Goal: Task Accomplishment & Management: Complete application form

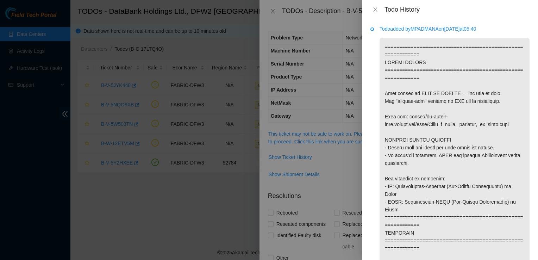
scroll to position [207, 0]
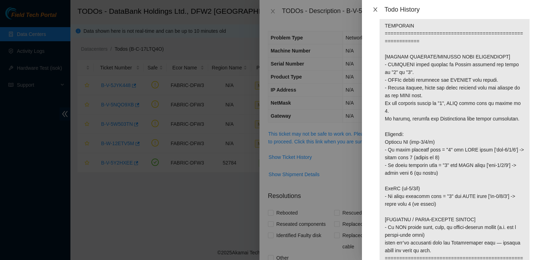
click at [376, 7] on icon "close" at bounding box center [376, 10] width 6 height 6
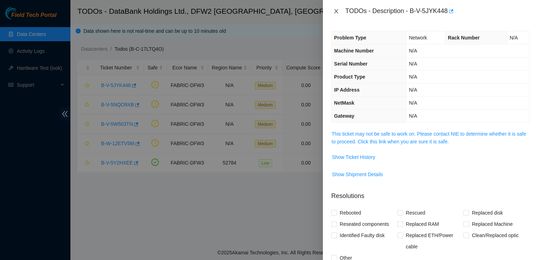
click at [337, 12] on icon "close" at bounding box center [336, 11] width 6 height 6
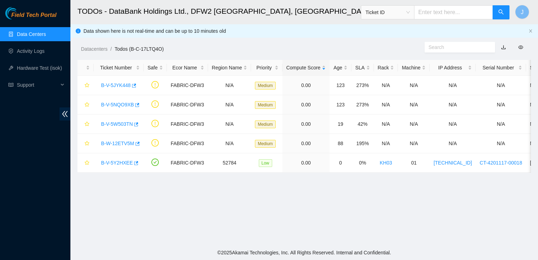
click at [46, 37] on link "Data Centers" at bounding box center [31, 34] width 29 height 6
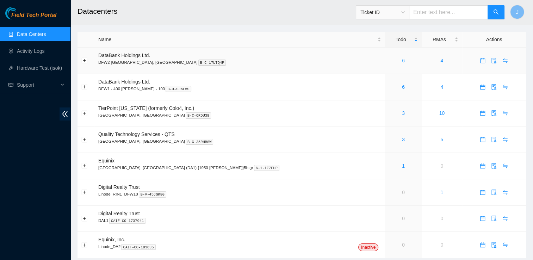
click at [402, 62] on link "6" at bounding box center [403, 61] width 3 height 6
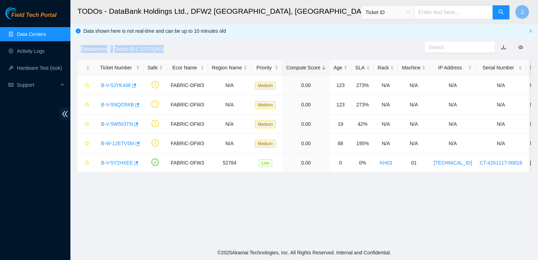
drag, startPoint x: 227, startPoint y: 30, endPoint x: 82, endPoint y: 27, distance: 145.1
click at [82, 27] on div "Datacenters / Todos (B-C-17LTQ4O) /" at bounding box center [245, 32] width 351 height 39
copy ol "Datacenters / Todos (B-C-17LTQ4O)"
click at [233, 30] on div "Datacenters / Todos (B-C-17LTQ4O) /" at bounding box center [245, 32] width 351 height 39
click at [122, 86] on link "B-V-5JYK448" at bounding box center [116, 85] width 30 height 6
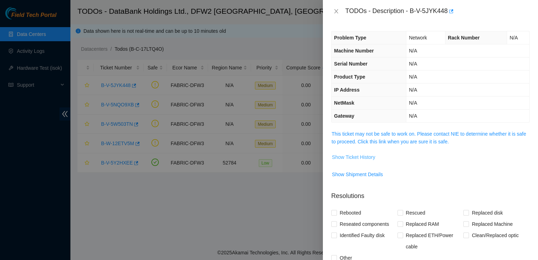
click at [365, 154] on span "Show Ticket History" at bounding box center [353, 157] width 43 height 8
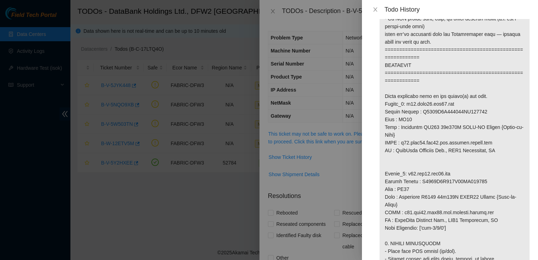
scroll to position [460, 0]
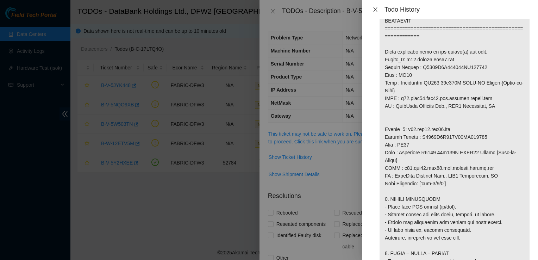
click at [376, 10] on icon "close" at bounding box center [376, 10] width 6 height 6
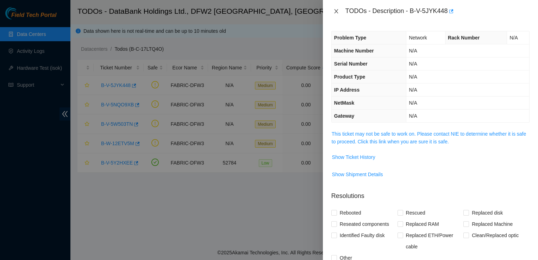
click at [337, 11] on icon "close" at bounding box center [336, 11] width 4 height 4
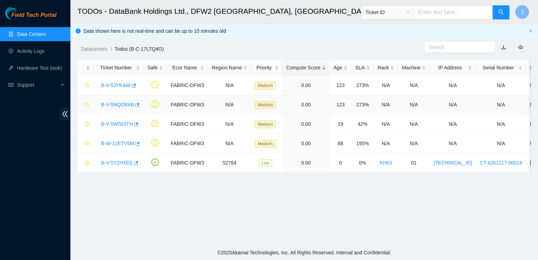
click at [120, 103] on link "B-V-5NQO9XB" at bounding box center [117, 105] width 33 height 6
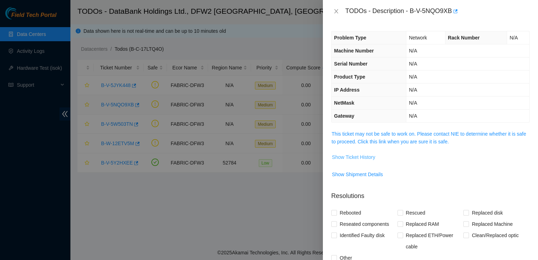
click at [373, 161] on button "Show Ticket History" at bounding box center [354, 156] width 44 height 11
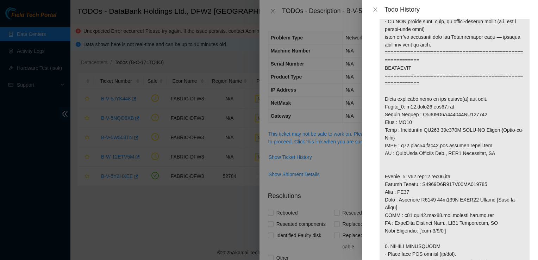
scroll to position [383, 0]
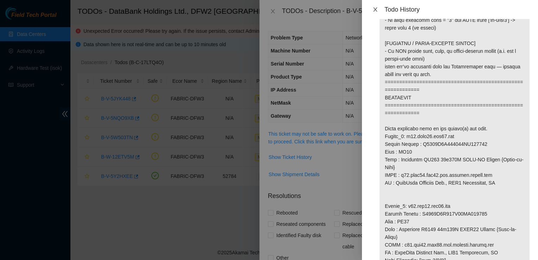
click at [375, 12] on icon "close" at bounding box center [376, 10] width 6 height 6
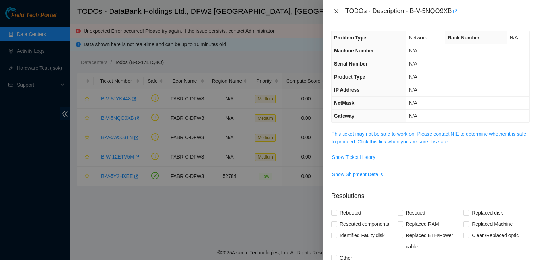
click at [333, 12] on icon "close" at bounding box center [336, 11] width 6 height 6
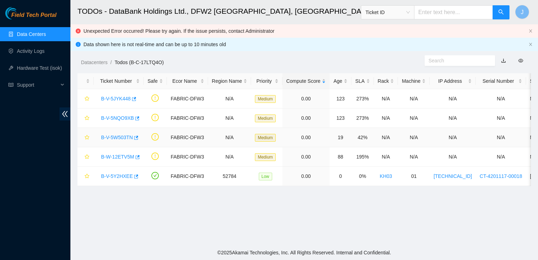
click at [119, 136] on link "B-V-5W503TN" at bounding box center [117, 138] width 32 height 6
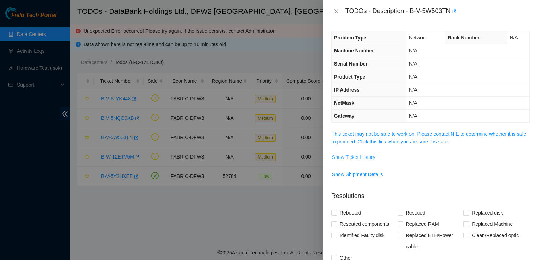
click at [359, 158] on span "Show Ticket History" at bounding box center [353, 157] width 43 height 8
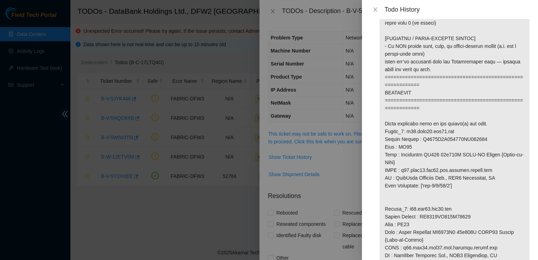
scroll to position [389, 0]
click at [375, 12] on button "Close" at bounding box center [375, 9] width 10 height 7
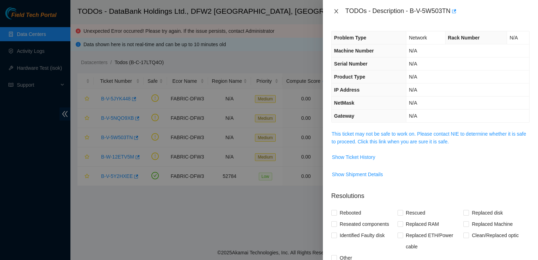
click at [335, 12] on icon "close" at bounding box center [336, 11] width 6 height 6
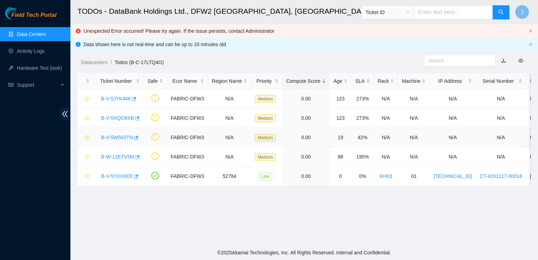
click at [121, 139] on link "B-V-5W503TN" at bounding box center [117, 138] width 32 height 6
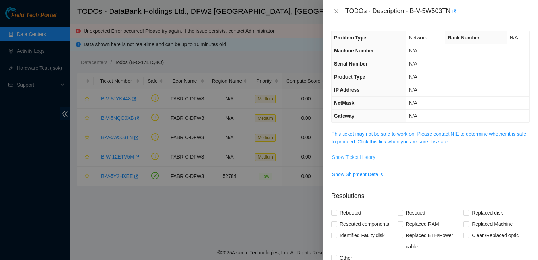
click at [352, 154] on span "Show Ticket History" at bounding box center [353, 157] width 43 height 8
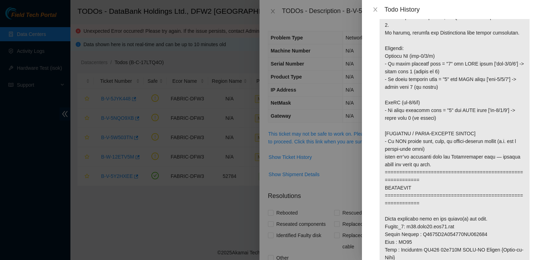
scroll to position [373, 0]
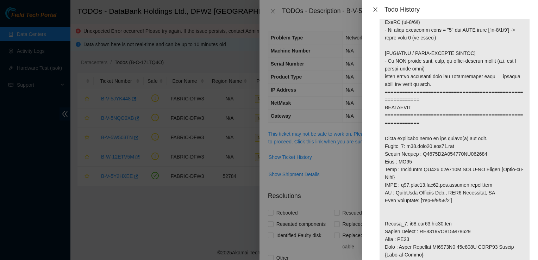
click at [374, 11] on icon "close" at bounding box center [375, 9] width 4 height 4
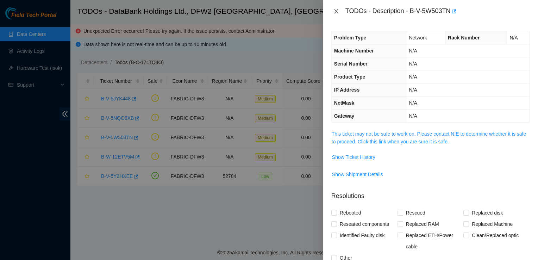
click at [336, 12] on icon "close" at bounding box center [336, 11] width 4 height 4
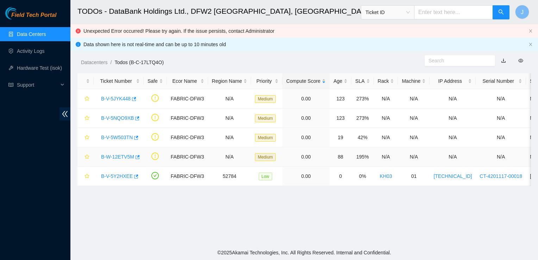
click at [125, 155] on link "B-W-12ETV5M" at bounding box center [117, 157] width 33 height 6
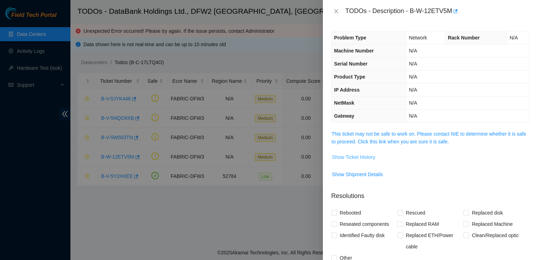
click at [368, 157] on span "Show Ticket History" at bounding box center [353, 157] width 43 height 8
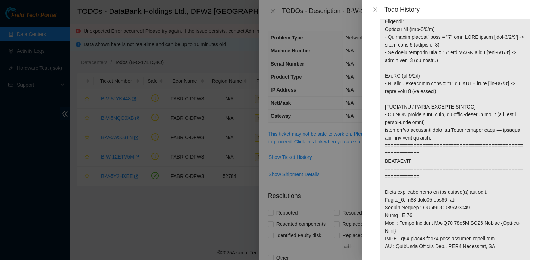
scroll to position [397, 0]
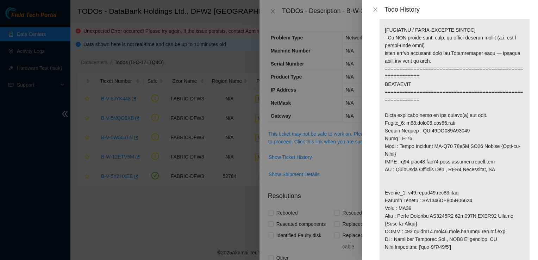
click at [374, 10] on icon "close" at bounding box center [376, 10] width 6 height 6
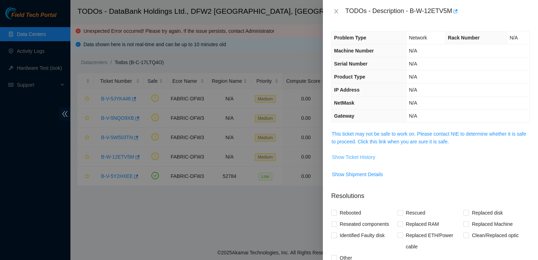
click at [364, 156] on span "Show Ticket History" at bounding box center [353, 157] width 43 height 8
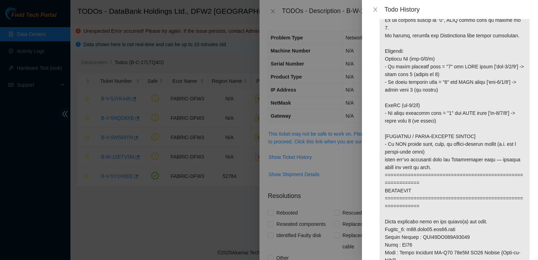
scroll to position [289, 0]
click at [374, 10] on icon "close" at bounding box center [376, 10] width 6 height 6
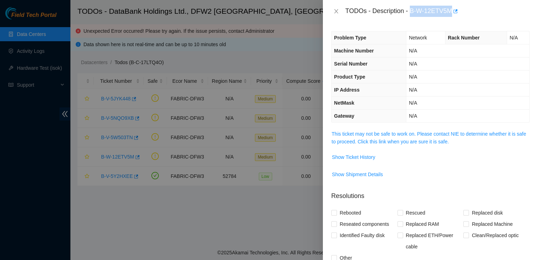
drag, startPoint x: 411, startPoint y: 11, endPoint x: 452, endPoint y: 12, distance: 41.6
click at [452, 12] on div "TODOs - Description - B-W-12ETV5M" at bounding box center [437, 11] width 184 height 11
copy div "B-W-12ETV5M"
click at [469, 152] on span "Show Ticket History" at bounding box center [431, 156] width 198 height 11
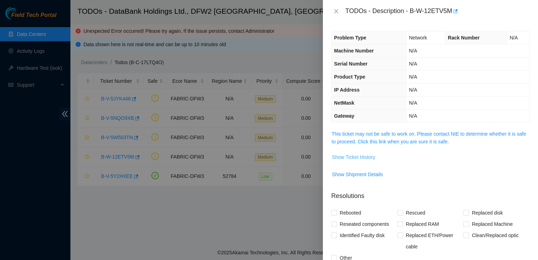
click at [338, 156] on span "Show Ticket History" at bounding box center [353, 157] width 43 height 8
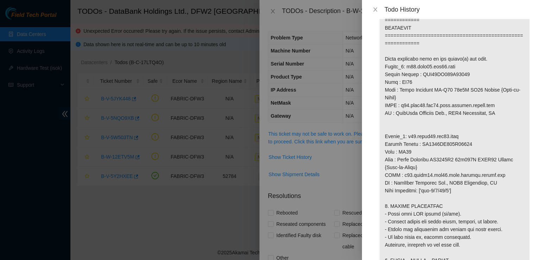
scroll to position [452, 0]
drag, startPoint x: 464, startPoint y: 137, endPoint x: 392, endPoint y: 133, distance: 72.6
click at [392, 133] on p at bounding box center [455, 75] width 150 height 979
drag, startPoint x: 392, startPoint y: 133, endPoint x: 483, endPoint y: 79, distance: 106.2
click at [483, 79] on p at bounding box center [455, 75] width 150 height 979
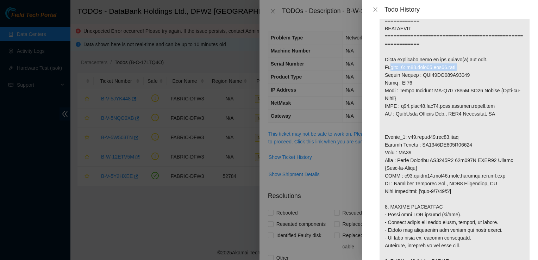
drag, startPoint x: 460, startPoint y: 67, endPoint x: 385, endPoint y: 70, distance: 74.7
click at [385, 70] on p at bounding box center [455, 75] width 150 height 979
copy p "Router_1: r12.mtor02.dfw03.mgmt"
drag, startPoint x: 462, startPoint y: 138, endPoint x: 382, endPoint y: 140, distance: 80.0
click at [382, 140] on p at bounding box center [455, 75] width 150 height 979
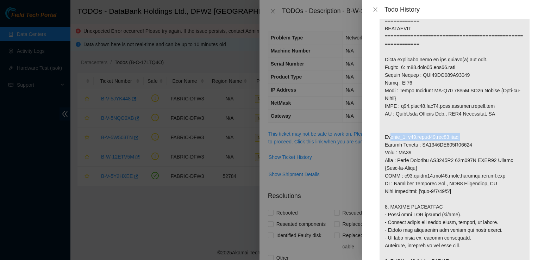
copy p "Router_2: r02.mleaf02.dfw03.mgmt"
click at [379, 11] on button "Close" at bounding box center [375, 9] width 10 height 7
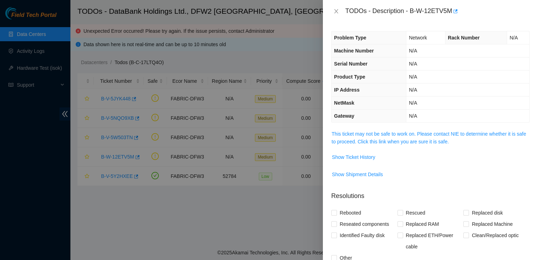
click at [458, 169] on span "Show Shipment Details" at bounding box center [431, 174] width 198 height 11
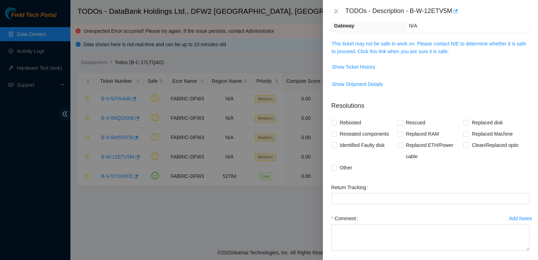
scroll to position [91, 0]
click at [383, 132] on span "Reseated components" at bounding box center [364, 132] width 55 height 11
click at [336, 132] on input "Reseated components" at bounding box center [333, 132] width 5 height 5
checkbox input "true"
click at [476, 145] on span "Clean/Replaced optic" at bounding box center [495, 144] width 52 height 11
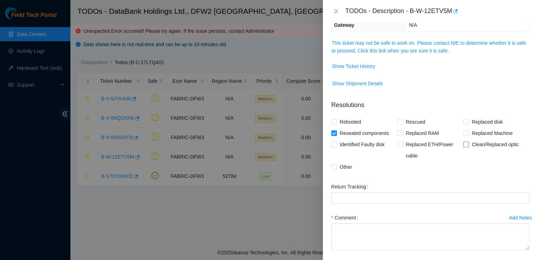
click at [468, 145] on input "Clean/Replaced optic" at bounding box center [465, 144] width 5 height 5
checkbox input "true"
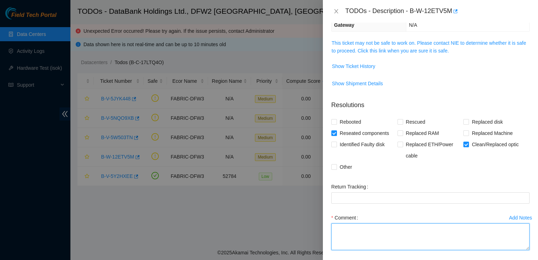
click at [356, 235] on textarea "Comment" at bounding box center [430, 236] width 198 height 27
paste textarea "1. VISUAL INSPECTION - Fiber line is layed straight with no bends. 2. SCOPE – C…"
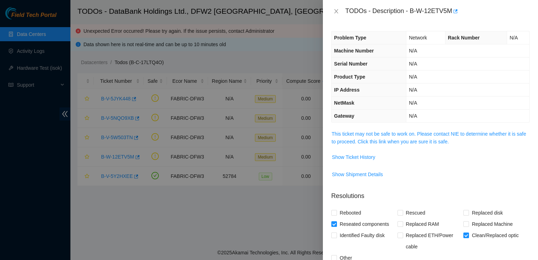
scroll to position [121, 0]
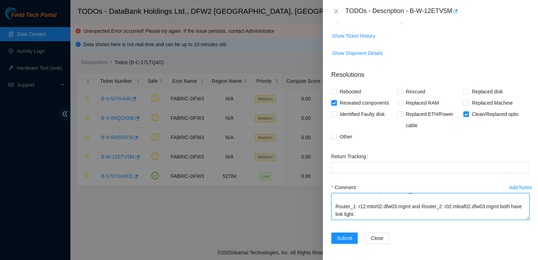
type textarea "1. VISUAL INSPECTION - Fiber line is layed straight with no bends. 2. SCOPE – C…"
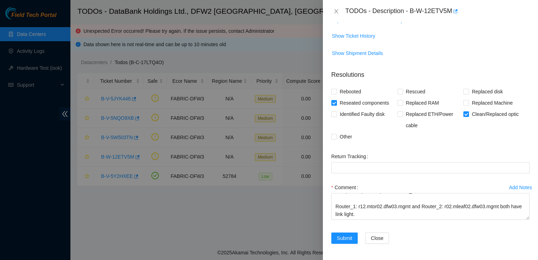
click at [403, 35] on span "Show Ticket History" at bounding box center [431, 35] width 198 height 11
click at [349, 238] on span "Submit" at bounding box center [344, 238] width 15 height 8
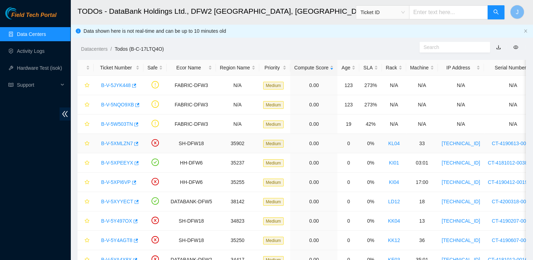
scroll to position [55, 0]
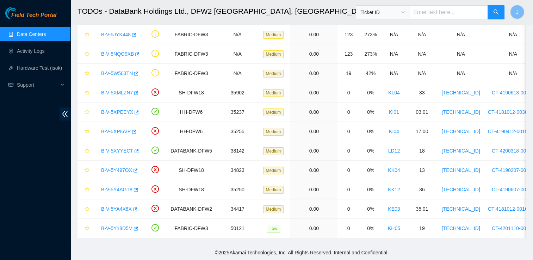
click at [405, 13] on span "Ticket ID" at bounding box center [382, 12] width 44 height 11
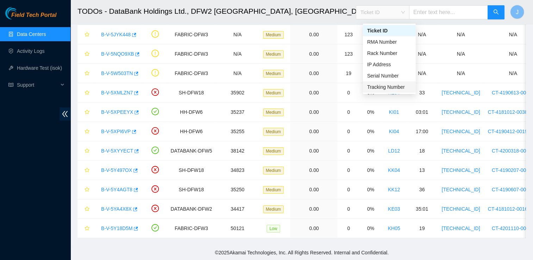
click at [403, 83] on div "Tracking Number" at bounding box center [389, 87] width 44 height 8
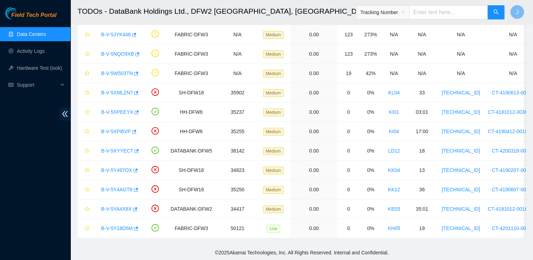
click at [433, 14] on input "text" at bounding box center [448, 12] width 79 height 14
click at [34, 48] on link "Activity Logs" at bounding box center [31, 51] width 28 height 6
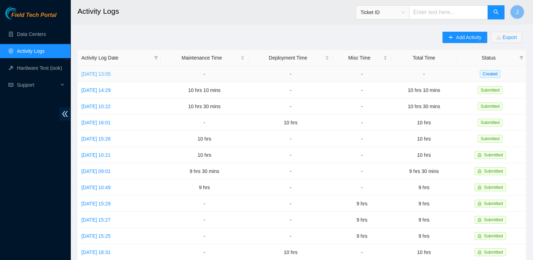
click at [111, 75] on link "[DATE] 13:05" at bounding box center [95, 74] width 29 height 6
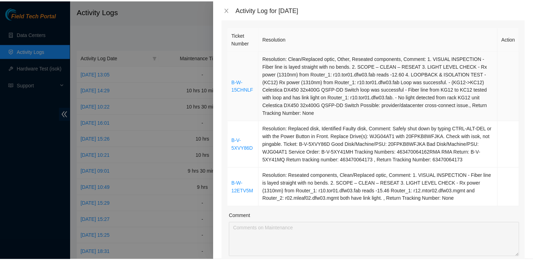
scroll to position [102, 0]
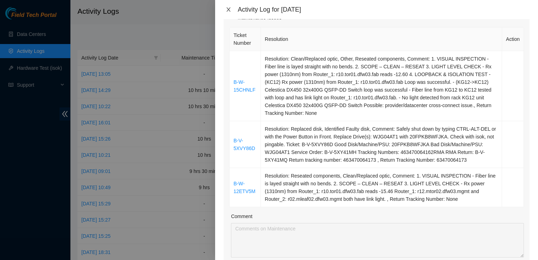
click at [227, 11] on icon "close" at bounding box center [229, 9] width 4 height 4
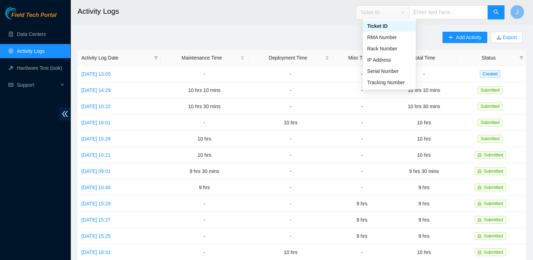
click at [395, 15] on span "Ticket ID" at bounding box center [382, 12] width 44 height 11
click at [386, 85] on div "Tracking Number" at bounding box center [389, 83] width 44 height 8
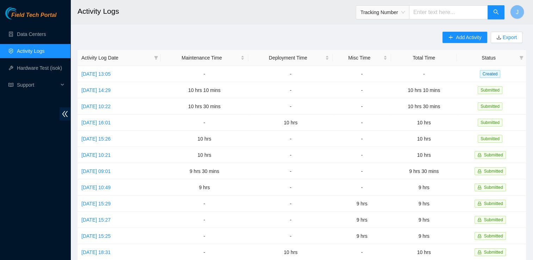
click at [427, 16] on input "text" at bounding box center [448, 12] width 79 height 14
type input "463470066268"
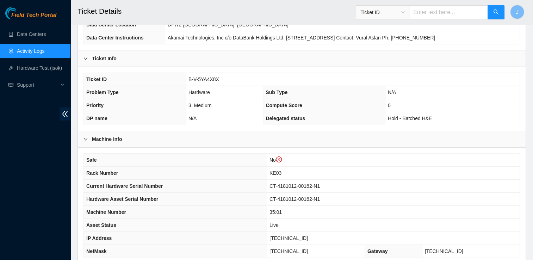
scroll to position [101, 0]
click at [423, 11] on input "text" at bounding box center [448, 12] width 79 height 14
click at [405, 13] on span "Ticket ID" at bounding box center [382, 12] width 44 height 11
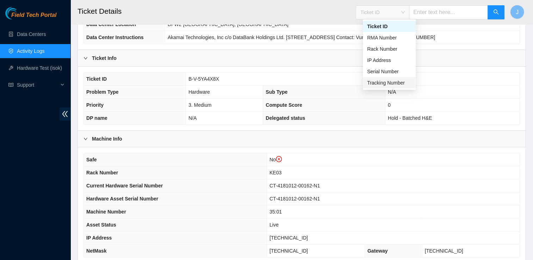
click at [379, 80] on div "Tracking Number" at bounding box center [389, 83] width 44 height 8
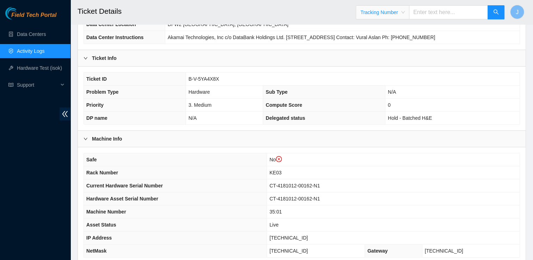
click at [434, 12] on input "text" at bounding box center [448, 12] width 79 height 14
type input "463470064585"
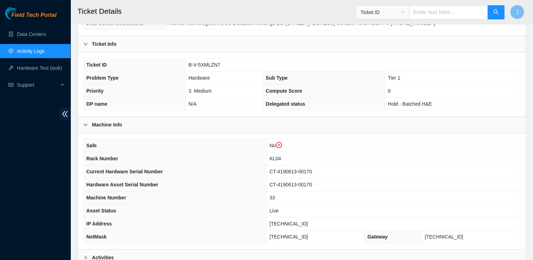
scroll to position [119, 0]
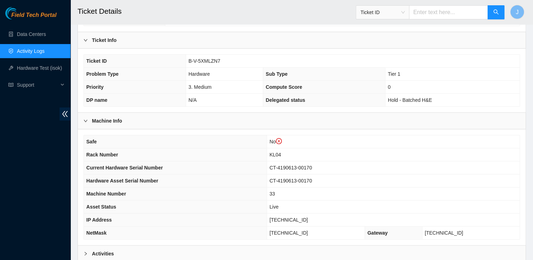
click at [404, 11] on span "Ticket ID" at bounding box center [382, 12] width 44 height 11
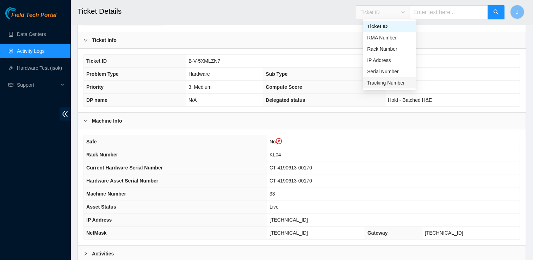
click at [385, 81] on div "Tracking Number" at bounding box center [389, 83] width 44 height 8
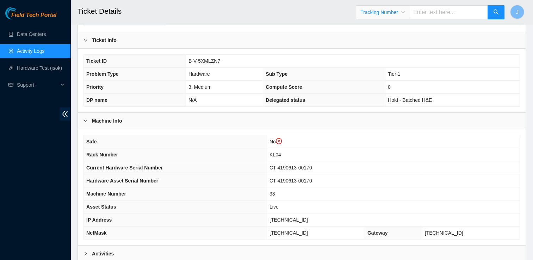
click at [432, 13] on input "text" at bounding box center [448, 12] width 79 height 14
type input "463470065342"
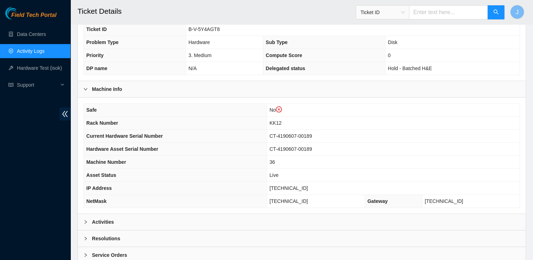
scroll to position [155, 0]
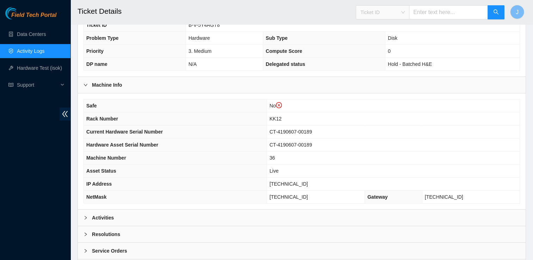
click at [405, 10] on span "Ticket ID" at bounding box center [382, 12] width 44 height 11
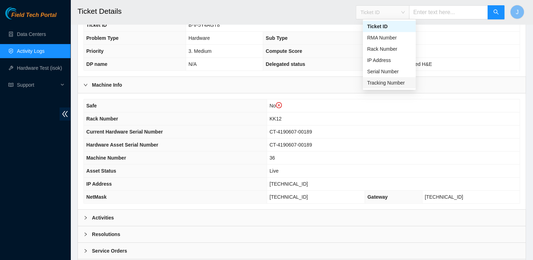
click at [391, 86] on div "Tracking Number" at bounding box center [389, 83] width 44 height 8
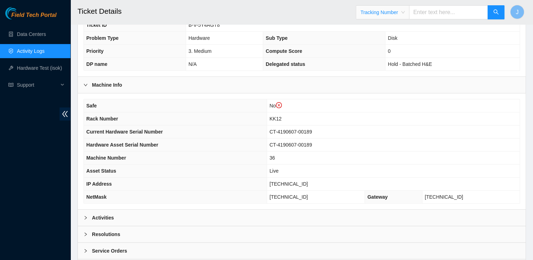
click at [435, 14] on input "text" at bounding box center [448, 12] width 79 height 14
type input "463470064703"
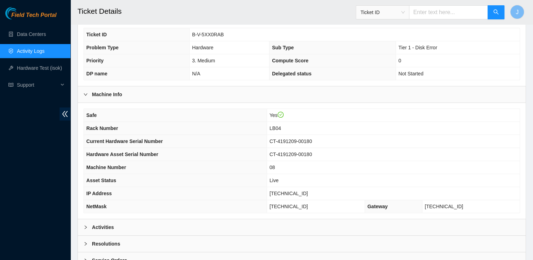
scroll to position [154, 0]
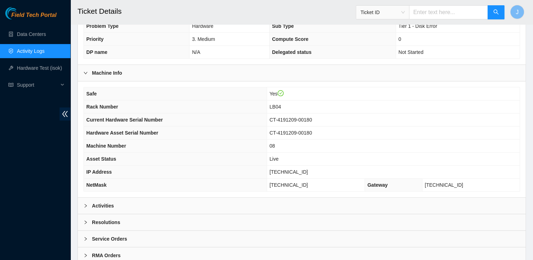
click at [405, 11] on span "Ticket ID" at bounding box center [382, 12] width 44 height 11
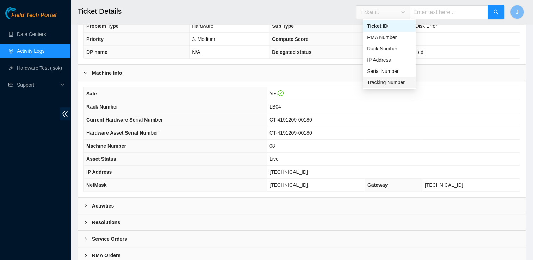
click at [385, 84] on div "Tracking Number" at bounding box center [389, 83] width 44 height 8
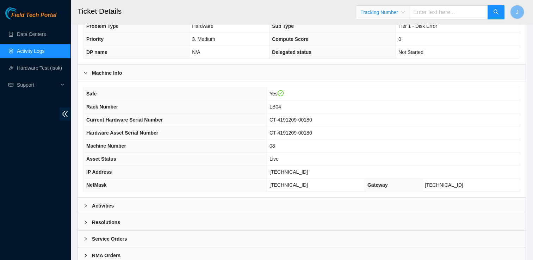
click at [425, 13] on input "text" at bounding box center [448, 12] width 79 height 14
type input "463470066084"
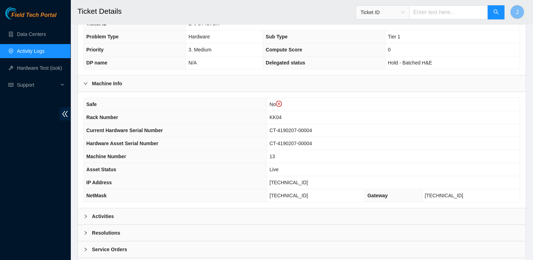
scroll to position [160, 0]
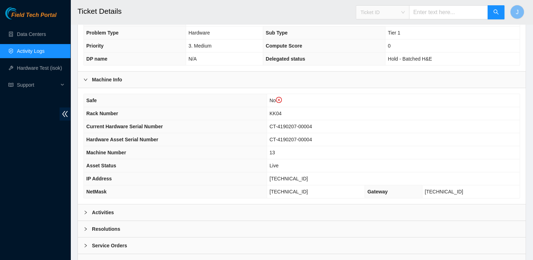
click at [405, 12] on span "Ticket ID" at bounding box center [382, 12] width 44 height 11
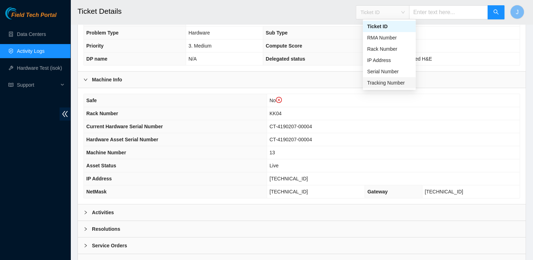
click at [393, 84] on div "Tracking Number" at bounding box center [389, 83] width 44 height 8
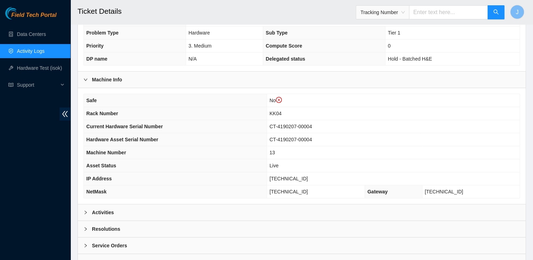
click at [445, 13] on input "text" at bounding box center [448, 12] width 79 height 14
type input "463470066224"
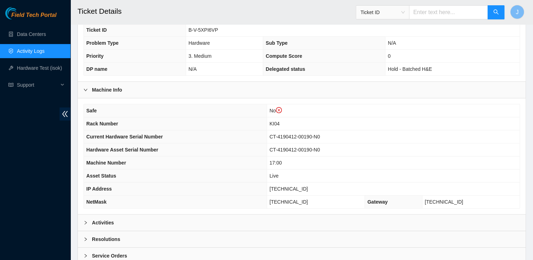
scroll to position [150, 0]
click at [409, 15] on div "Ticket ID" at bounding box center [382, 12] width 53 height 11
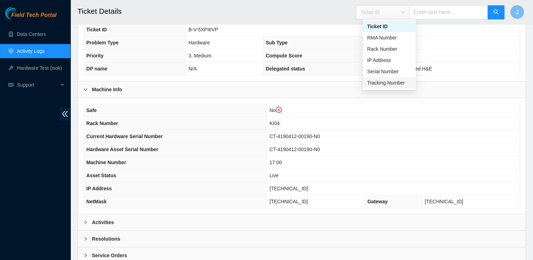
click at [398, 86] on div "Tracking Number" at bounding box center [389, 83] width 44 height 8
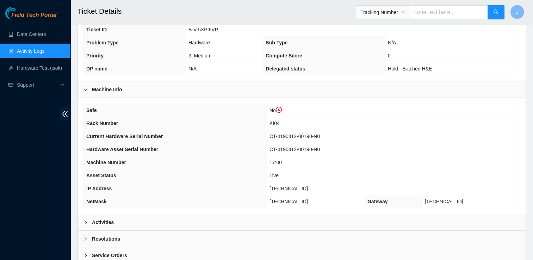
click at [430, 13] on input "text" at bounding box center [448, 12] width 79 height 14
type input "4634700655801"
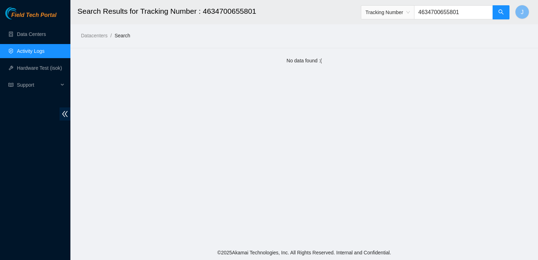
click at [470, 12] on input "4634700655801" at bounding box center [453, 12] width 79 height 14
type input "4"
type input "463470065802"
click at [501, 13] on icon "search" at bounding box center [501, 12] width 6 height 6
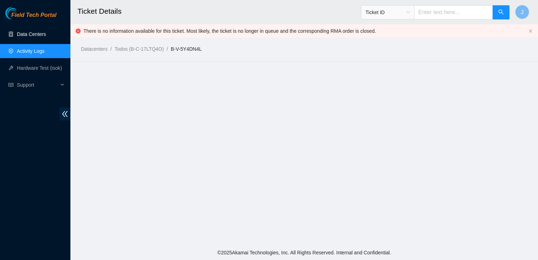
click at [27, 31] on link "Data Centers" at bounding box center [31, 34] width 29 height 6
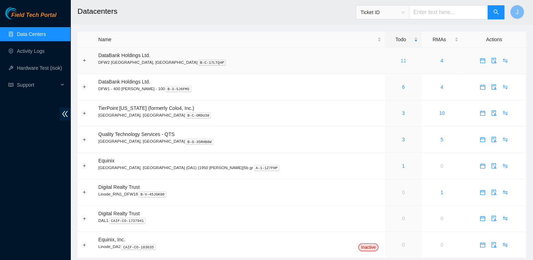
click at [400, 60] on link "11" at bounding box center [403, 61] width 6 height 6
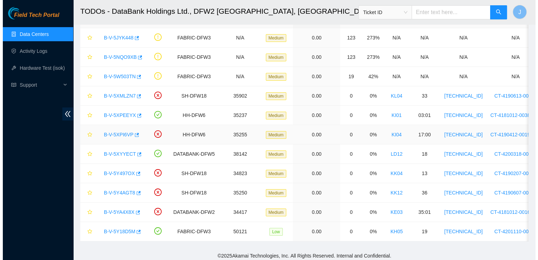
scroll to position [53, 0]
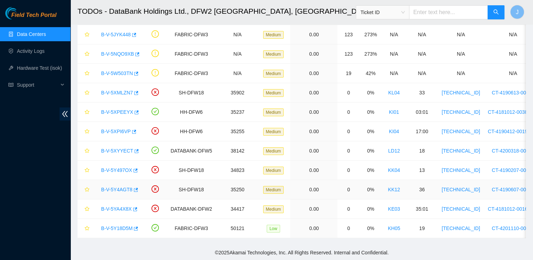
click at [110, 188] on link "B-V-5Y4AGT8" at bounding box center [116, 190] width 31 height 6
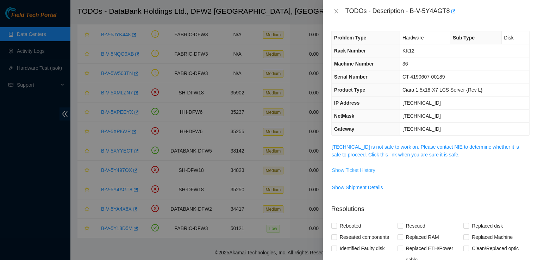
click at [358, 173] on button "Show Ticket History" at bounding box center [354, 169] width 44 height 11
drag, startPoint x: 412, startPoint y: 11, endPoint x: 433, endPoint y: 10, distance: 20.8
click at [433, 10] on div "TODOs - Description - B-V-5Y4AGT8" at bounding box center [437, 11] width 184 height 11
drag, startPoint x: 433, startPoint y: 10, endPoint x: 411, endPoint y: 11, distance: 21.8
click at [411, 11] on div "TODOs - Description - B-V-5Y4AGT8" at bounding box center [437, 11] width 184 height 11
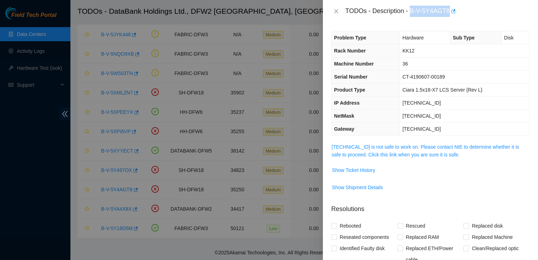
drag, startPoint x: 411, startPoint y: 11, endPoint x: 444, endPoint y: 13, distance: 33.2
click at [444, 13] on div "TODOs - Description - B-V-5Y4AGT8" at bounding box center [437, 11] width 184 height 11
copy div "B-V-5Y4AGT8"
click at [336, 8] on icon "close" at bounding box center [336, 11] width 6 height 6
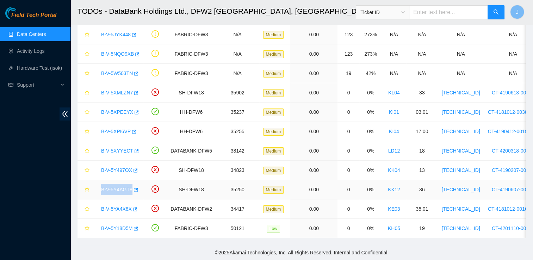
drag, startPoint x: 98, startPoint y: 187, endPoint x: 130, endPoint y: 191, distance: 31.6
click at [130, 191] on div "B-V-5Y4AGT8" at bounding box center [119, 189] width 42 height 11
copy link "B-V-5Y4AGT8"
click at [354, 2] on h2 "TODOs - DataBank Holdings Ltd., DFW2 [GEOGRAPHIC_DATA], [GEOGRAPHIC_DATA]" at bounding box center [258, 11] width 363 height 23
click at [118, 187] on link "B-V-5Y4AGT8" at bounding box center [116, 190] width 31 height 6
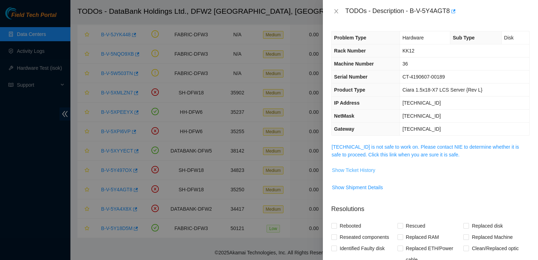
click at [361, 170] on span "Show Ticket History" at bounding box center [353, 170] width 43 height 8
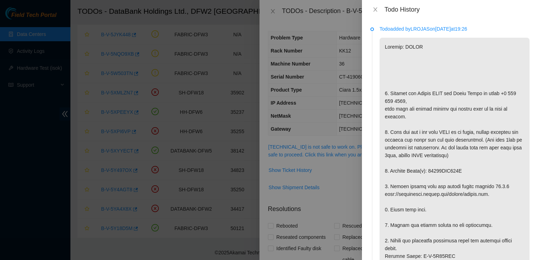
click at [381, 136] on p at bounding box center [455, 260] width 150 height 444
drag, startPoint x: 461, startPoint y: 194, endPoint x: 427, endPoint y: 193, distance: 33.8
click at [427, 193] on p at bounding box center [455, 260] width 150 height 444
copy p "18521FDB781A"
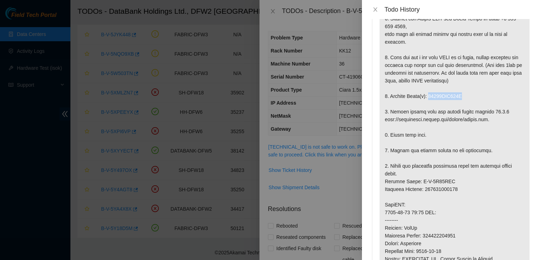
scroll to position [76, 0]
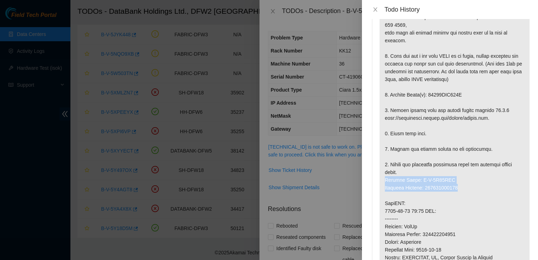
drag, startPoint x: 463, startPoint y: 211, endPoint x: 383, endPoint y: 203, distance: 80.3
click at [383, 203] on p at bounding box center [455, 184] width 150 height 444
copy p "Service Order: B-V-5Y51WIO Tracking Numbers: 463470065342"
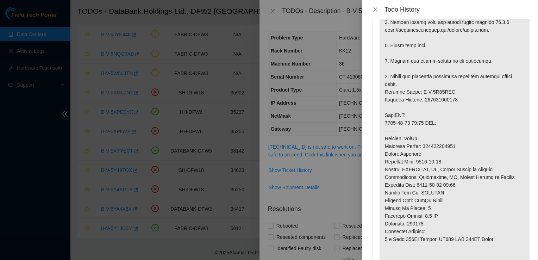
click at [395, 205] on p at bounding box center [455, 96] width 150 height 444
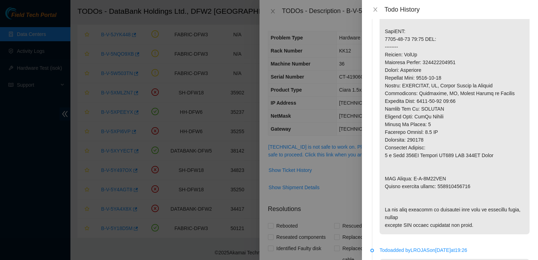
scroll to position [248, 0]
drag, startPoint x: 472, startPoint y: 210, endPoint x: 385, endPoint y: 197, distance: 88.2
click at [385, 197] on p at bounding box center [455, 12] width 150 height 444
copy p "RMA Return: B-V-5Y51WIX Return tracking number: 463470065353"
click at [386, 161] on p at bounding box center [455, 12] width 150 height 444
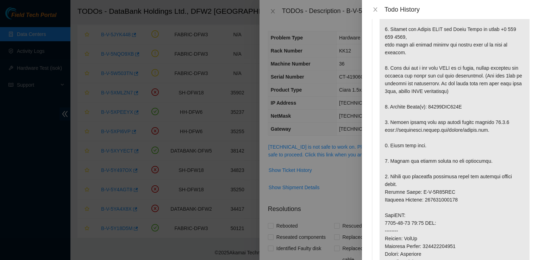
scroll to position [66, 0]
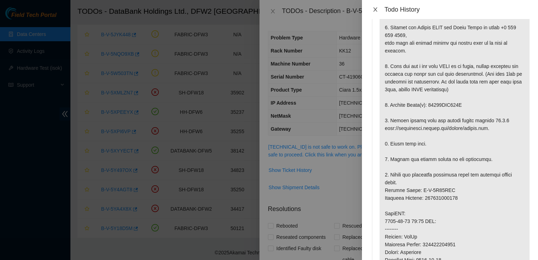
click at [376, 11] on icon "close" at bounding box center [376, 10] width 6 height 6
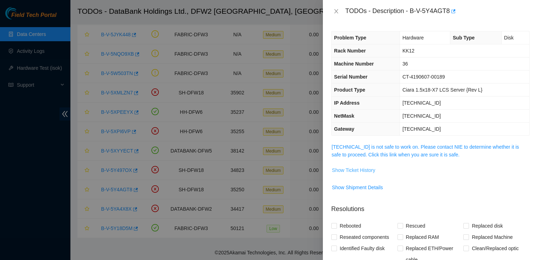
click at [368, 168] on span "Show Ticket History" at bounding box center [353, 170] width 43 height 8
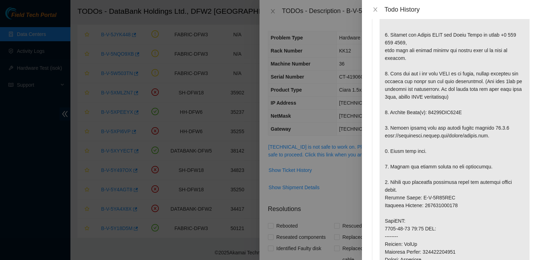
scroll to position [56, 0]
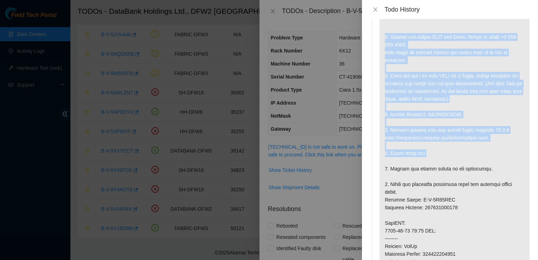
drag, startPoint x: 430, startPoint y: 177, endPoint x: 383, endPoint y: 37, distance: 148.4
click at [383, 37] on p at bounding box center [455, 203] width 150 height 444
copy p "1. Contact the Akamai NOCC via Webex Teams or phone [PHONE_NUMBER], give them t…"
click at [393, 174] on p at bounding box center [455, 203] width 150 height 444
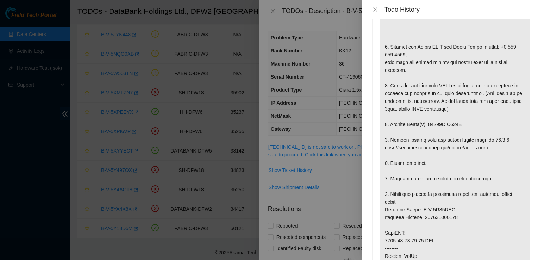
scroll to position [0, 0]
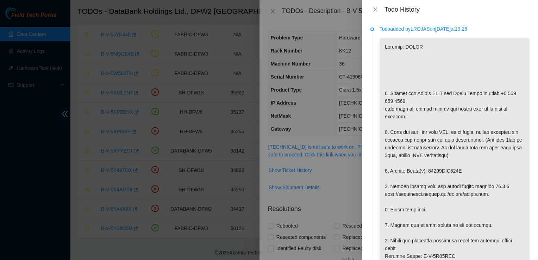
click at [375, 10] on icon "close" at bounding box center [376, 10] width 6 height 6
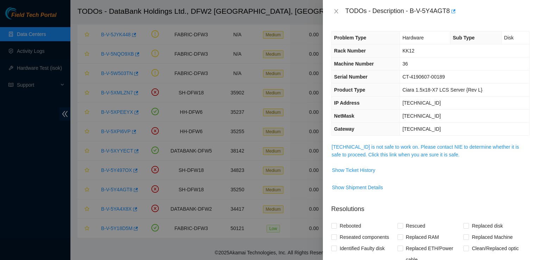
scroll to position [149, 0]
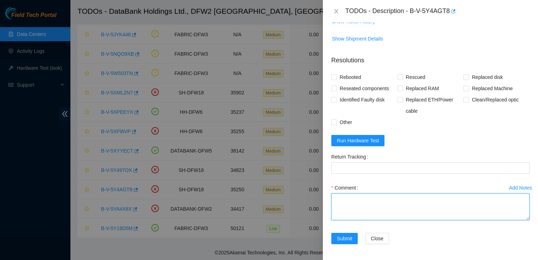
click at [345, 211] on textarea "Comment" at bounding box center [430, 206] width 198 height 27
paste textarea "1. Contacted the Akamai NOCC via Webex Teams or phone [PHONE_NUMBER], give them…"
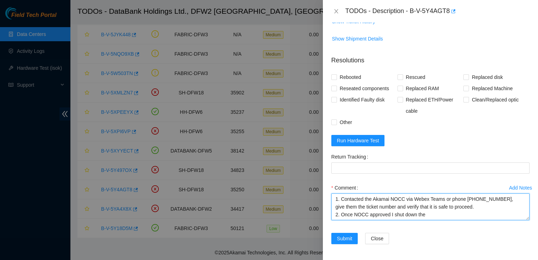
scroll to position [114, 0]
type textarea "1. Contacted the Akamai NOCC via Webex Teams or phone [PHONE_NUMBER], give them…"
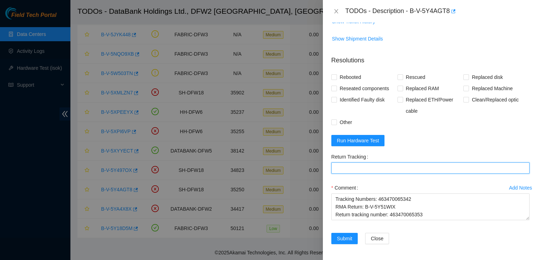
click at [364, 168] on Tracking "Return Tracking" at bounding box center [430, 167] width 198 height 11
paste Tracking "463470065353"
type Tracking "463470065353"
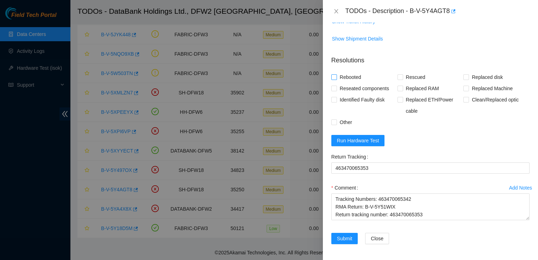
click at [350, 73] on span "Rebooted" at bounding box center [350, 76] width 27 height 11
click at [336, 74] on input "Rebooted" at bounding box center [333, 76] width 5 height 5
checkbox input "true"
click at [351, 86] on span "Reseated components" at bounding box center [364, 88] width 55 height 11
click at [336, 86] on input "Reseated components" at bounding box center [333, 88] width 5 height 5
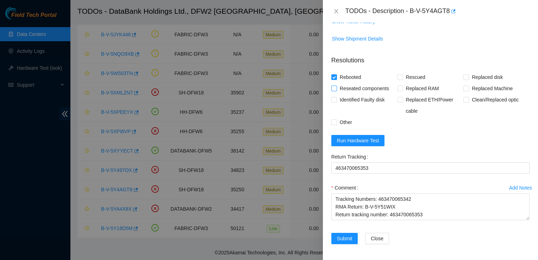
checkbox input "true"
click at [377, 98] on span "Identified Faulty disk" at bounding box center [362, 99] width 51 height 11
click at [336, 98] on input "Identified Faulty disk" at bounding box center [333, 99] width 5 height 5
checkbox input "true"
click at [492, 79] on span "Replaced disk" at bounding box center [487, 76] width 37 height 11
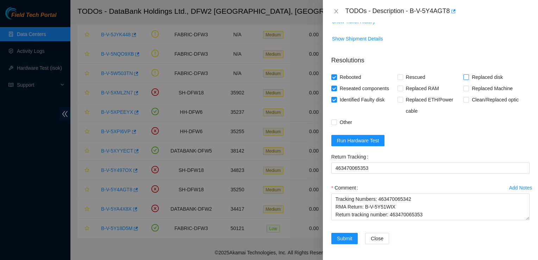
click at [468, 79] on input "Replaced disk" at bounding box center [465, 76] width 5 height 5
checkbox input "true"
click at [403, 74] on span "Rescued" at bounding box center [415, 76] width 25 height 11
click at [402, 74] on input "Rescued" at bounding box center [400, 76] width 5 height 5
checkbox input "true"
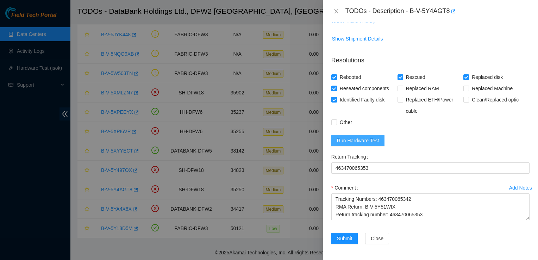
click at [379, 137] on button "Run Hardware Test" at bounding box center [358, 140] width 54 height 11
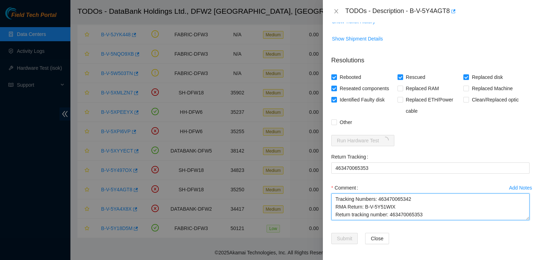
click at [345, 213] on textarea "1. Contacted the Akamai NOCC via Webex Teams or phone [PHONE_NUMBER], give them…" at bounding box center [430, 206] width 198 height 27
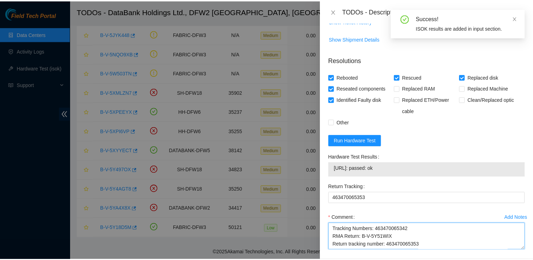
scroll to position [179, 0]
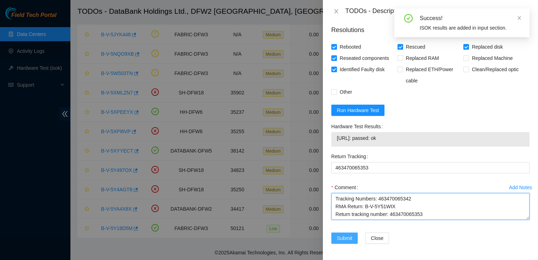
type textarea "1. Contacted the Akamai NOCC via Webex Teams or phone [PHONE_NUMBER], give them…"
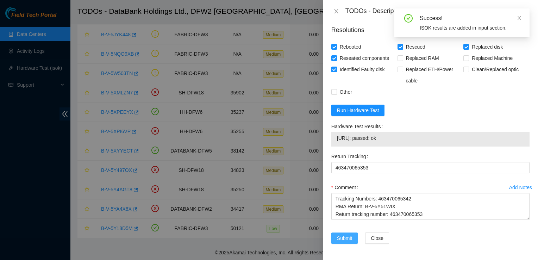
click at [344, 239] on span "Submit" at bounding box center [344, 238] width 15 height 8
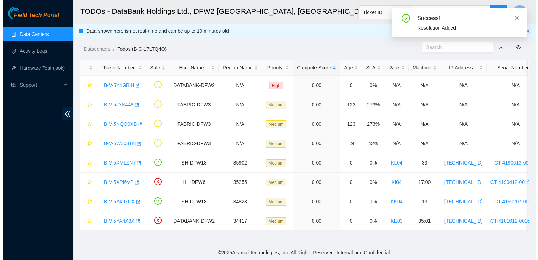
scroll to position [0, 0]
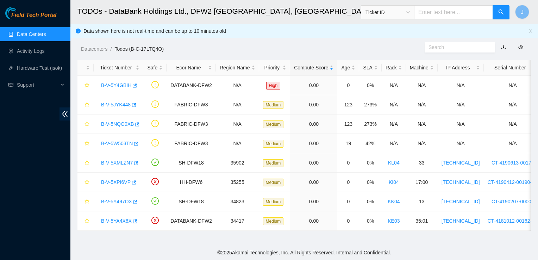
click at [46, 37] on link "Data Centers" at bounding box center [31, 34] width 29 height 6
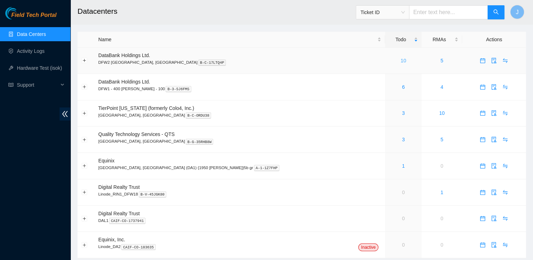
click at [400, 58] on link "10" at bounding box center [403, 61] width 6 height 6
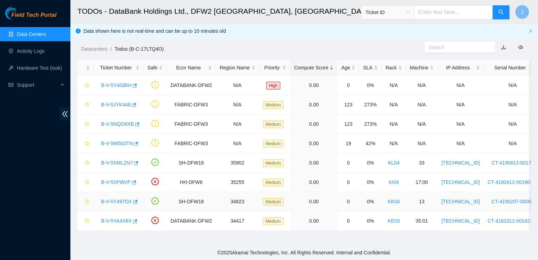
click at [124, 199] on link "B-V-5Y497OX" at bounding box center [116, 202] width 31 height 6
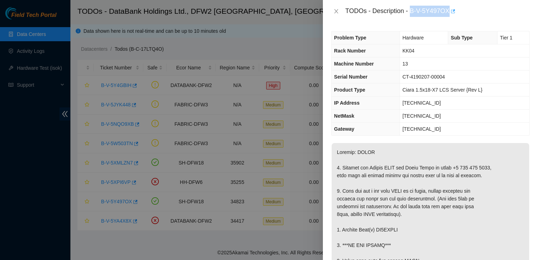
drag, startPoint x: 410, startPoint y: 10, endPoint x: 449, endPoint y: 13, distance: 39.6
click at [449, 13] on div "TODOs - Description - B-V-5Y497OX" at bounding box center [437, 11] width 184 height 11
click at [338, 13] on icon "close" at bounding box center [336, 11] width 4 height 4
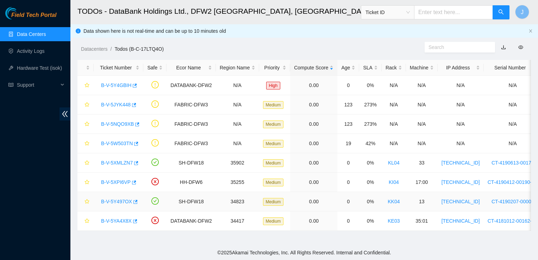
click at [117, 199] on link "B-V-5Y497OX" at bounding box center [116, 202] width 31 height 6
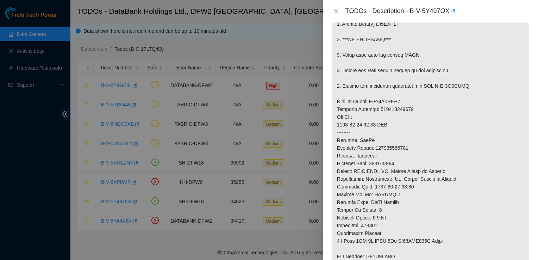
scroll to position [206, 0]
click at [391, 111] on p at bounding box center [431, 116] width 198 height 359
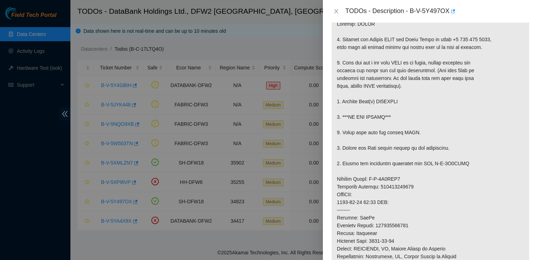
scroll to position [126, 0]
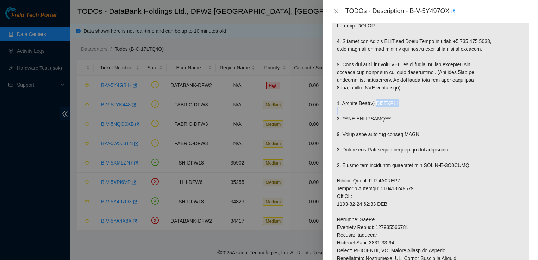
drag, startPoint x: 399, startPoint y: 105, endPoint x: 385, endPoint y: 106, distance: 13.5
click at [385, 106] on p at bounding box center [431, 196] width 198 height 359
click at [403, 102] on p at bounding box center [431, 196] width 198 height 359
drag, startPoint x: 403, startPoint y: 102, endPoint x: 375, endPoint y: 103, distance: 28.2
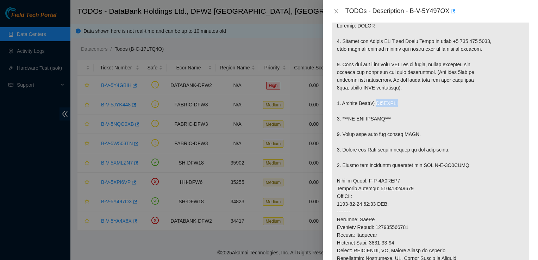
click at [375, 103] on p at bounding box center [431, 196] width 198 height 359
click at [368, 160] on p at bounding box center [431, 196] width 198 height 359
drag, startPoint x: 416, startPoint y: 186, endPoint x: 336, endPoint y: 179, distance: 80.6
click at [336, 179] on p at bounding box center [431, 196] width 198 height 359
click at [398, 218] on p at bounding box center [431, 196] width 198 height 359
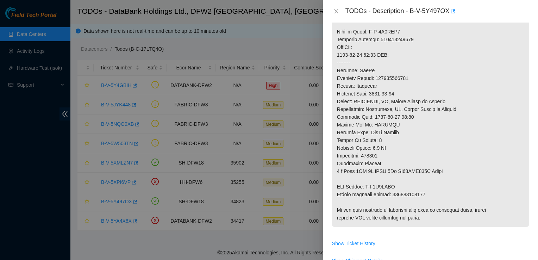
scroll to position [276, 0]
drag, startPoint x: 424, startPoint y: 193, endPoint x: 335, endPoint y: 185, distance: 89.4
click at [335, 185] on p at bounding box center [431, 46] width 198 height 359
click at [337, 185] on p at bounding box center [431, 46] width 198 height 359
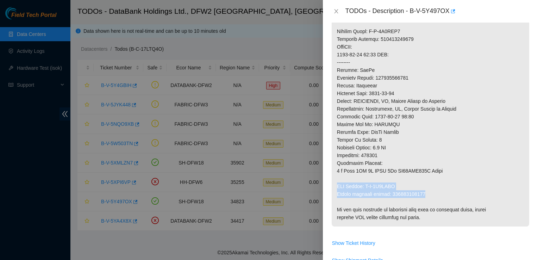
drag, startPoint x: 337, startPoint y: 185, endPoint x: 432, endPoint y: 194, distance: 95.8
click at [432, 194] on p at bounding box center [431, 46] width 198 height 359
click at [401, 155] on p at bounding box center [431, 46] width 198 height 359
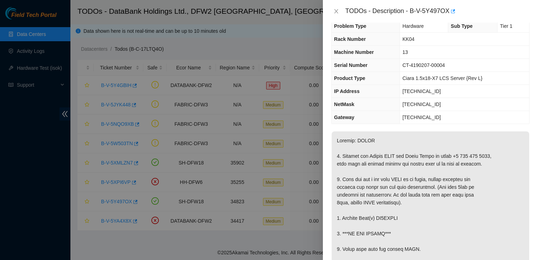
scroll to position [0, 0]
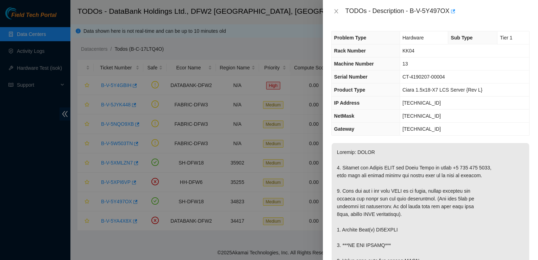
click at [396, 130] on th "Gateway" at bounding box center [366, 129] width 68 height 13
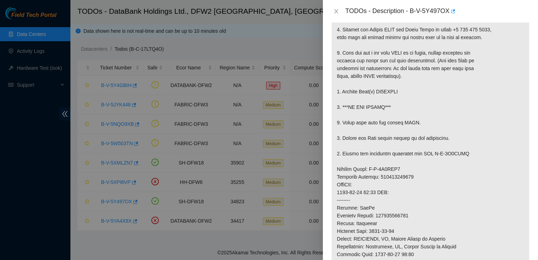
scroll to position [139, 0]
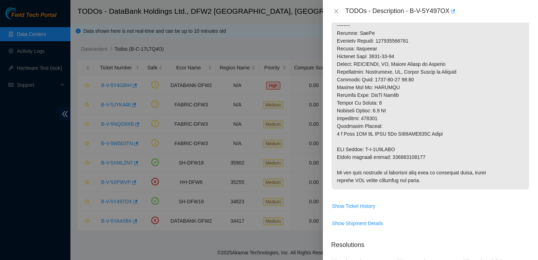
click at [460, 221] on span "Show Shipment Details" at bounding box center [431, 223] width 198 height 11
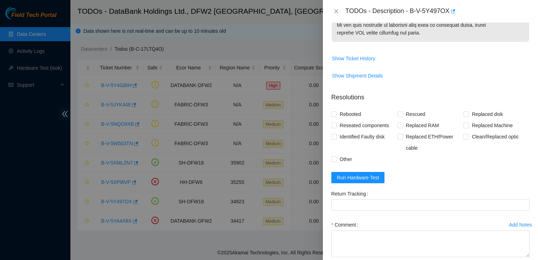
scroll to position [461, 0]
click at [365, 176] on span "Run Hardware Test" at bounding box center [358, 177] width 42 height 8
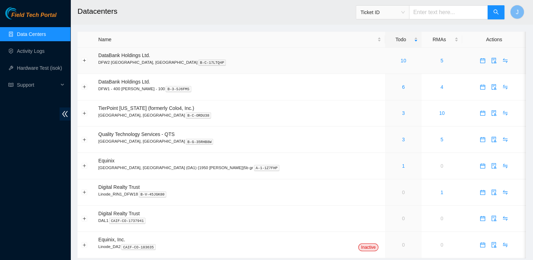
click at [389, 60] on div "10" at bounding box center [403, 61] width 29 height 8
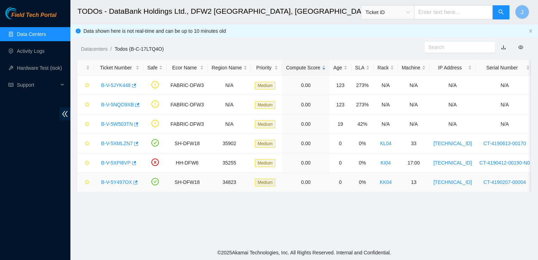
click at [115, 179] on link "B-V-5Y497OX" at bounding box center [116, 182] width 31 height 6
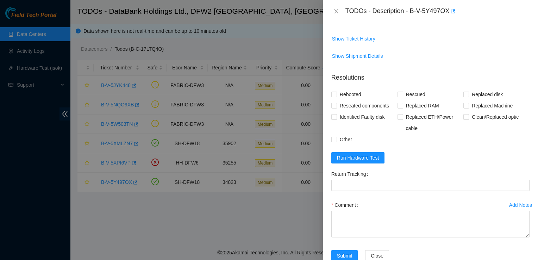
scroll to position [497, 0]
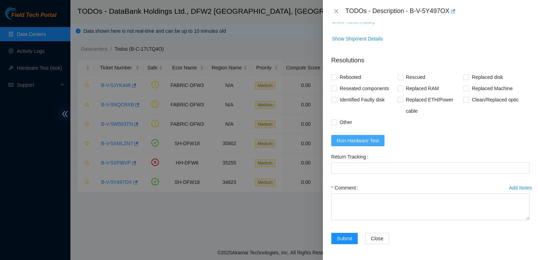
click at [348, 140] on span "Run Hardware Test" at bounding box center [358, 141] width 42 height 8
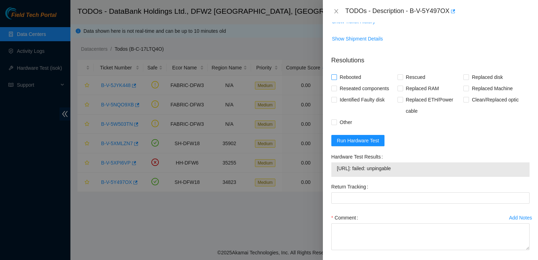
click at [340, 75] on span "Rebooted" at bounding box center [350, 76] width 27 height 11
click at [336, 75] on input "Rebooted" at bounding box center [333, 76] width 5 height 5
checkbox input "true"
click at [338, 85] on span "Reseated components" at bounding box center [364, 88] width 55 height 11
click at [336, 86] on input "Reseated components" at bounding box center [333, 88] width 5 height 5
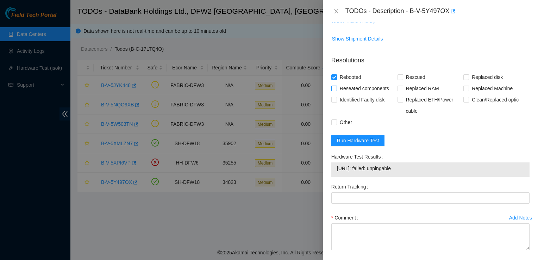
checkbox input "true"
click at [470, 78] on span "Replaced disk" at bounding box center [487, 76] width 37 height 11
click at [468, 78] on input "Replaced disk" at bounding box center [465, 76] width 5 height 5
checkbox input "true"
click at [372, 101] on span "Identified Faulty disk" at bounding box center [362, 99] width 51 height 11
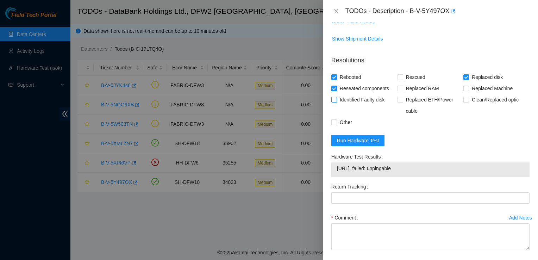
click at [336, 101] on input "Identified Faulty disk" at bounding box center [333, 99] width 5 height 5
checkbox input "true"
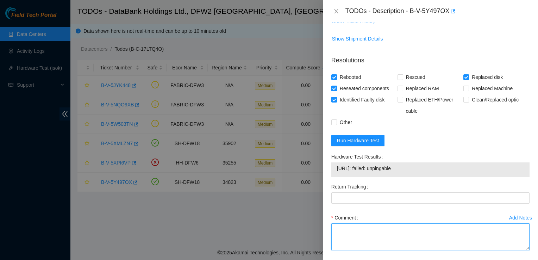
click at [349, 224] on textarea "Comment" at bounding box center [430, 236] width 198 height 27
paste textarea "B-V-5Y497OX"
type textarea "B"
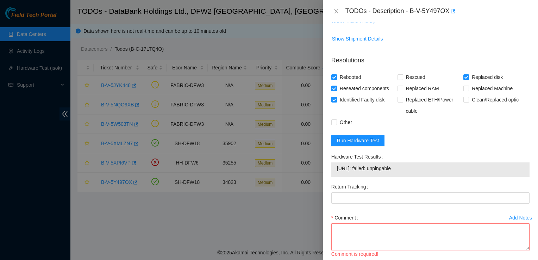
click at [373, 230] on textarea "Comment" at bounding box center [430, 236] width 198 height 27
paste textarea "Ticket: B-V-5Y497OX Good Disk/Machine/PSU: S/N: 2011K9Q7FJKA Bad Disk/Machine/P…"
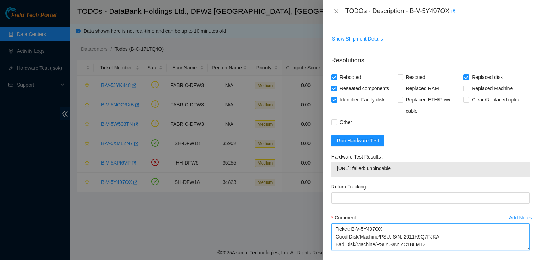
scroll to position [37, 0]
drag, startPoint x: 423, startPoint y: 237, endPoint x: 389, endPoint y: 234, distance: 34.0
click at [389, 234] on textarea "Ticket: B-V-5Y497OX Good Disk/Machine/PSU: S/N: 2011K9Q7FJKA Bad Disk/Machine/P…" at bounding box center [430, 236] width 198 height 27
type textarea "Ticket: B-V-5Y497OX Good Disk/Machine/PSU: S/N: 2011K9Q7FJKA Bad Disk/Machine/P…"
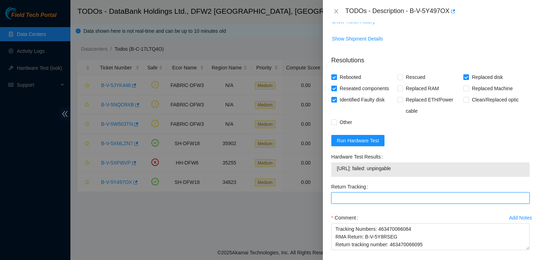
click at [360, 196] on Tracking "Return Tracking" at bounding box center [430, 197] width 198 height 11
paste Tracking "463470066095"
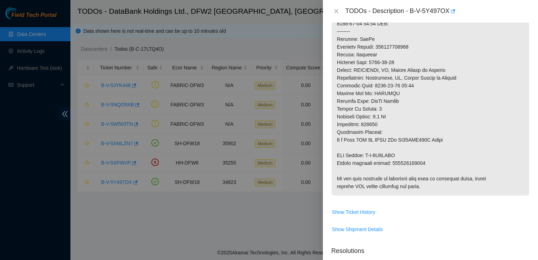
scroll to position [527, 0]
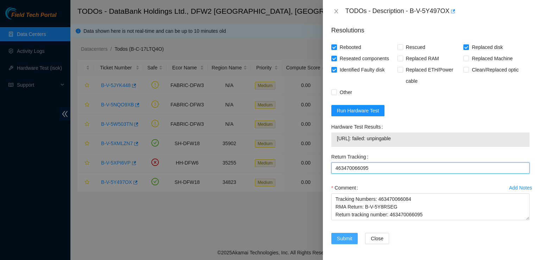
type Tracking "463470066095"
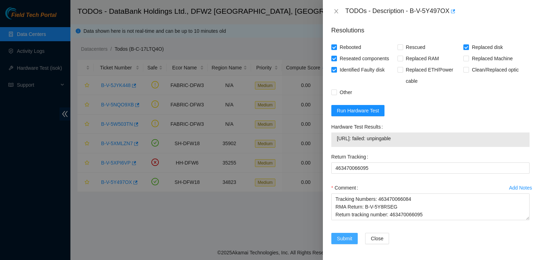
click at [346, 237] on span "Submit" at bounding box center [344, 239] width 15 height 8
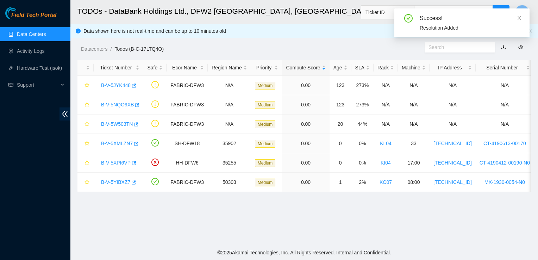
scroll to position [189, 0]
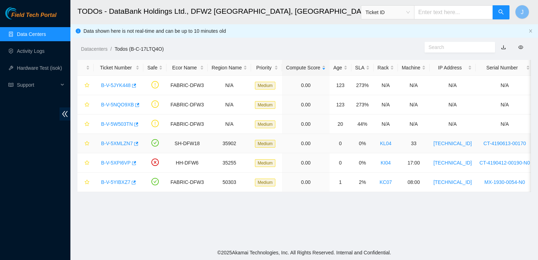
click at [123, 142] on link "B-V-5XMLZN7" at bounding box center [117, 144] width 32 height 6
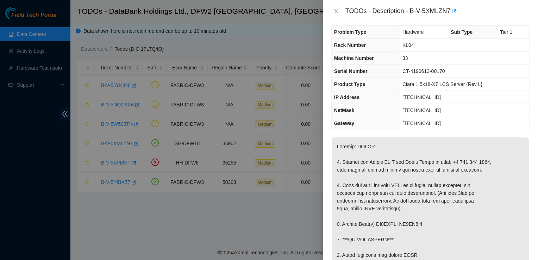
scroll to position [0, 0]
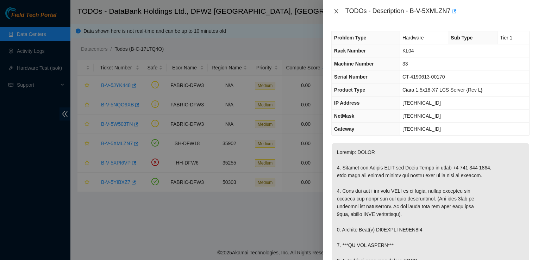
click at [337, 11] on icon "close" at bounding box center [336, 11] width 6 height 6
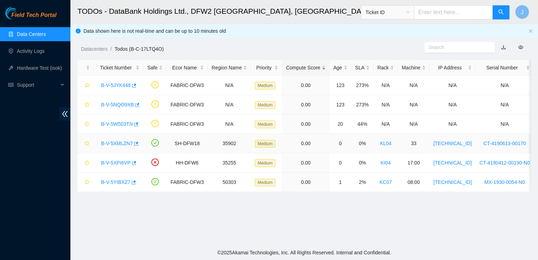
click at [117, 141] on link "B-V-5XMLZN7" at bounding box center [117, 144] width 32 height 6
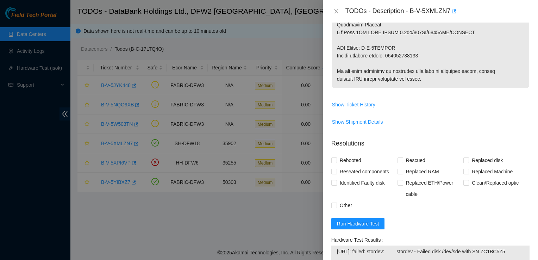
scroll to position [421, 0]
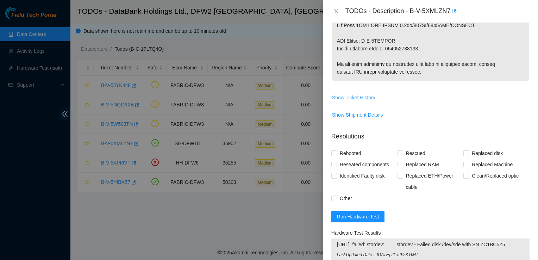
click at [363, 96] on span "Show Ticket History" at bounding box center [353, 98] width 43 height 8
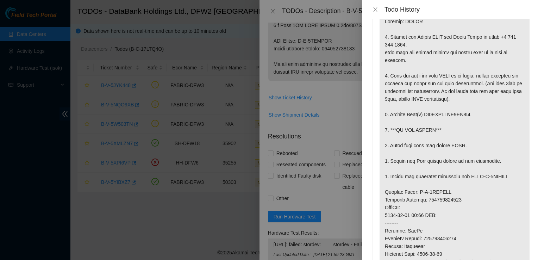
scroll to position [0, 0]
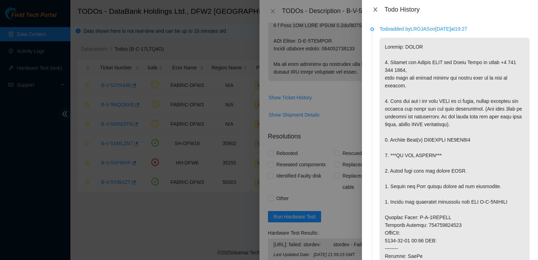
click at [375, 9] on icon "close" at bounding box center [376, 10] width 6 height 6
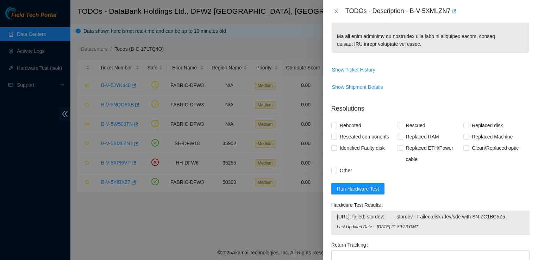
scroll to position [448, 0]
click at [375, 192] on span "Run Hardware Test" at bounding box center [358, 190] width 42 height 8
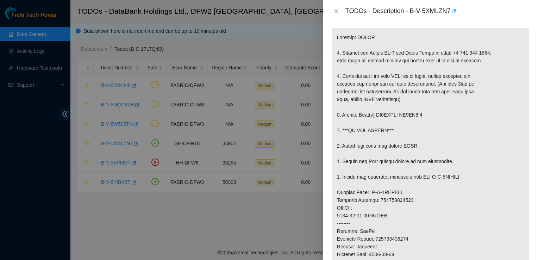
scroll to position [108, 0]
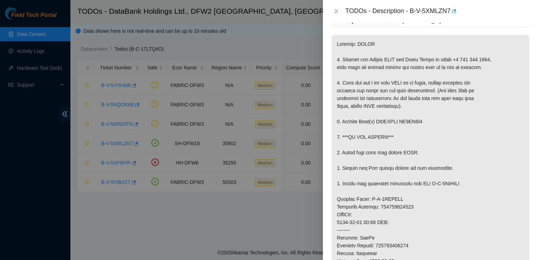
click at [390, 30] on div "Problem Type Hardware Sub Type Tier 1 Rack Number KL04 Machine Number 33 Serial…" at bounding box center [430, 141] width 215 height 237
drag, startPoint x: 411, startPoint y: 11, endPoint x: 453, endPoint y: 12, distance: 42.3
click at [453, 12] on div "TODOs - Description - B-V-5XMLZN7" at bounding box center [437, 11] width 184 height 11
copy div "B-V-5XMLZN7"
drag, startPoint x: 423, startPoint y: 122, endPoint x: 376, endPoint y: 122, distance: 46.8
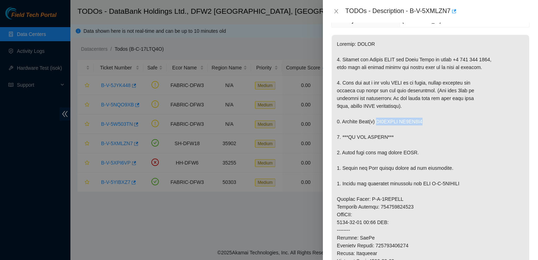
click at [376, 122] on p at bounding box center [431, 214] width 198 height 359
copy p "ZC1BCXCK ZC1BC5Z5"
click at [397, 175] on p at bounding box center [431, 214] width 198 height 359
drag, startPoint x: 337, startPoint y: 198, endPoint x: 412, endPoint y: 205, distance: 75.7
click at [412, 205] on p at bounding box center [431, 214] width 198 height 359
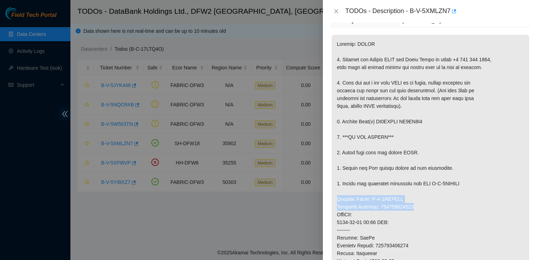
copy p "Service Order: B-V-5XZSILI Tracking Numbers: 463470064585"
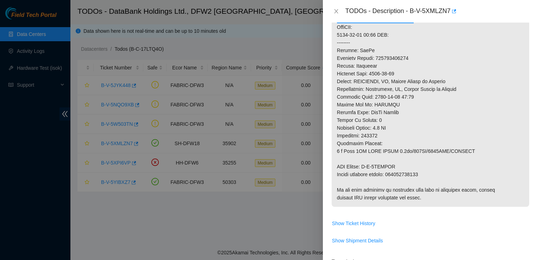
scroll to position [270, 0]
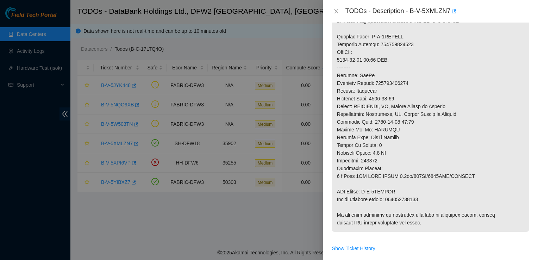
click at [386, 169] on p at bounding box center [431, 52] width 198 height 359
drag, startPoint x: 435, startPoint y: 199, endPoint x: 338, endPoint y: 193, distance: 97.4
click at [338, 193] on p at bounding box center [431, 52] width 198 height 359
copy p "RMA Return: B-V-5XZSILS Return tracking number: 463470064596"
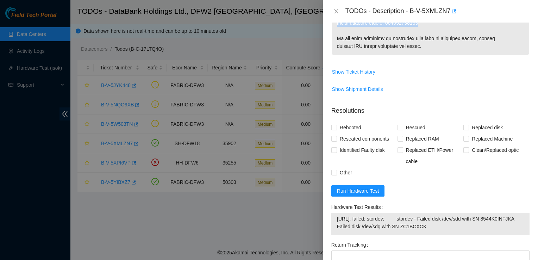
scroll to position [516, 0]
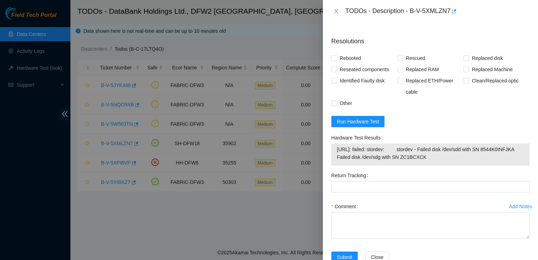
click at [445, 170] on div "Hardware Test Results 23.36.200.174: failed: stordev: stordev - Failed disk /de…" at bounding box center [431, 151] width 204 height 38
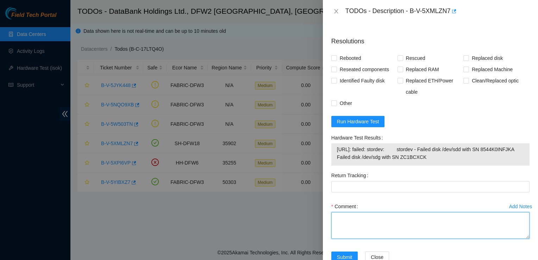
click at [361, 226] on textarea "Comment" at bounding box center [430, 225] width 198 height 27
paste textarea "RMA Return: B-V-5XZSILS Return tracking number: 463470064596"
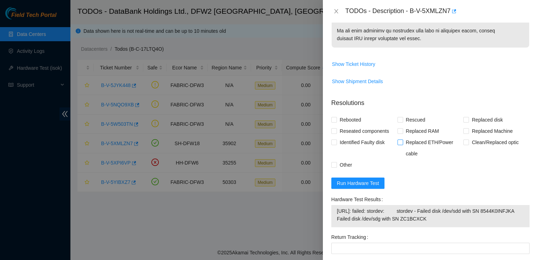
scroll to position [543, 0]
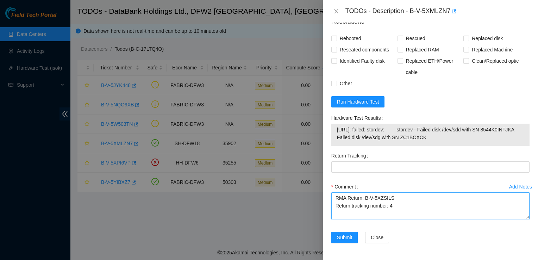
type textarea "RMA Return: B-V-5XZSILS Return tracking number:"
drag, startPoint x: 426, startPoint y: 208, endPoint x: 307, endPoint y: 131, distance: 141.5
click at [307, 131] on div "TODOs - Description - B-V-5XMLZN7 Problem Type Hardware Sub Type Tier 1 Rack Nu…" at bounding box center [269, 130] width 538 height 260
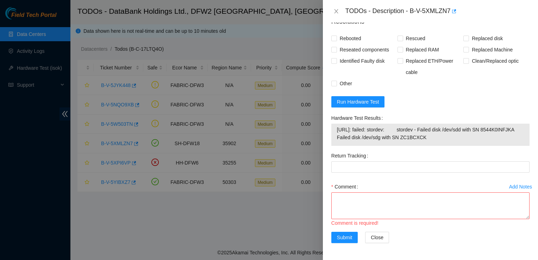
click at [389, 174] on div "Return Tracking" at bounding box center [431, 165] width 204 height 31
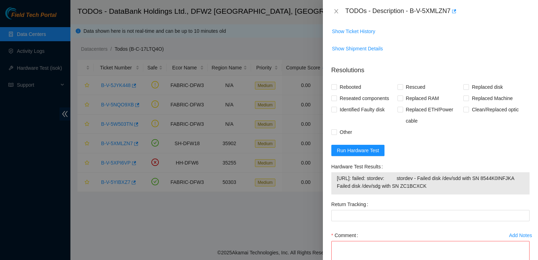
scroll to position [487, 0]
drag, startPoint x: 370, startPoint y: 185, endPoint x: 337, endPoint y: 188, distance: 33.6
click at [337, 188] on td "23.36.200.174: failed: stordev: stordev - Failed disk /dev/sdd with SN 8544K0IN…" at bounding box center [431, 183] width 188 height 19
copy span "8544K0INFJKA"
click at [343, 251] on textarea "Comment" at bounding box center [430, 254] width 198 height 27
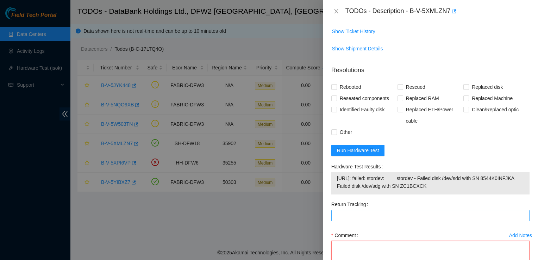
scroll to position [543, 0]
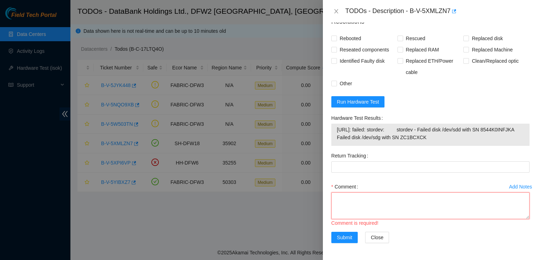
click at [343, 204] on textarea "Comment" at bounding box center [430, 205] width 198 height 27
paste textarea "Ticket: B-V-5XMLZN7 Safely shut down by typing CTRL-ALT-DEL or with the Power B…"
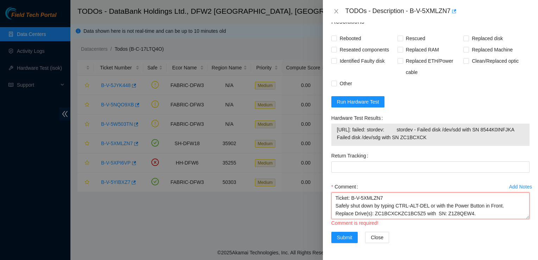
scroll to position [21, 0]
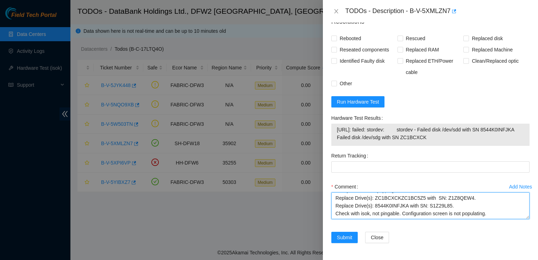
type textarea "Ticket: B-V-5XMLZN7 Safely shut down by typing CTRL-ALT-DEL or with the Power B…"
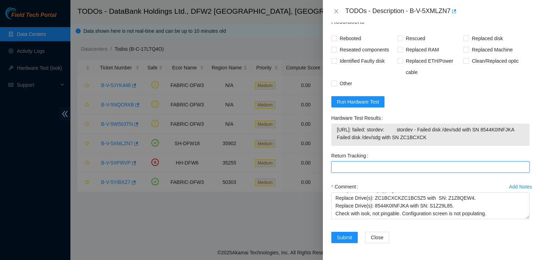
click at [344, 163] on Tracking "Return Tracking" at bounding box center [430, 166] width 198 height 11
paste Tracking "463470064596"
type Tracking "463470064596"
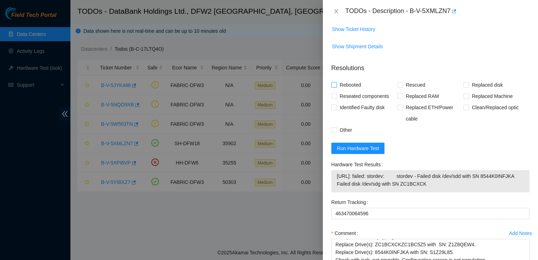
click at [358, 86] on span "Rebooted" at bounding box center [350, 84] width 27 height 11
click at [336, 86] on input "Rebooted" at bounding box center [333, 84] width 5 height 5
checkbox input "true"
click at [475, 81] on span "Replaced disk" at bounding box center [487, 84] width 37 height 11
click at [468, 82] on input "Replaced disk" at bounding box center [465, 84] width 5 height 5
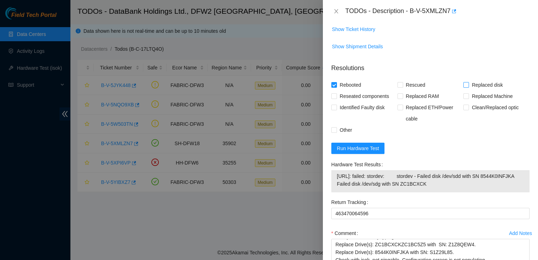
checkbox input "true"
click at [366, 104] on span "Identified Faulty disk" at bounding box center [362, 107] width 51 height 11
click at [336, 105] on input "Identified Faulty disk" at bounding box center [333, 107] width 5 height 5
checkbox input "true"
click at [363, 92] on span "Reseated components" at bounding box center [364, 95] width 55 height 11
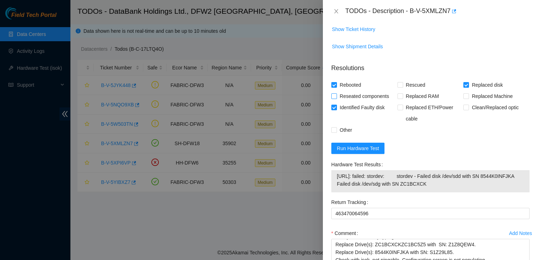
click at [336, 93] on input "Reseated components" at bounding box center [333, 95] width 5 height 5
checkbox input "true"
click at [369, 150] on span "Run Hardware Test" at bounding box center [358, 148] width 42 height 8
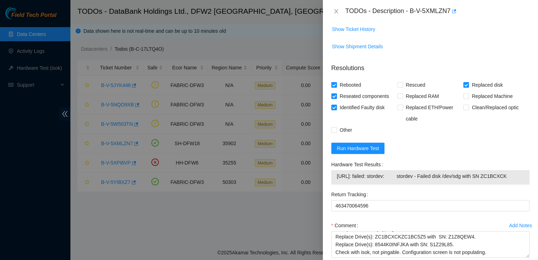
drag, startPoint x: 380, startPoint y: 185, endPoint x: 489, endPoint y: 176, distance: 109.5
click at [489, 176] on span "23.36.200.174: failed: stordev: stordev - Failed disk /dev/sdg with SN ZC1BCXCK" at bounding box center [430, 176] width 187 height 8
copy span "SN ZC1BCXCK"
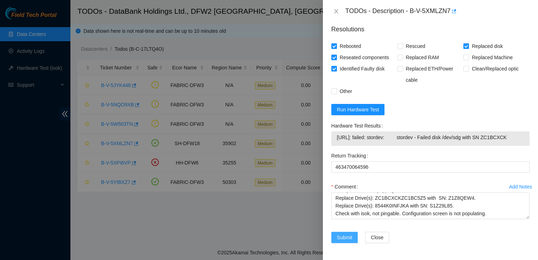
click at [343, 235] on span "Submit" at bounding box center [344, 237] width 15 height 8
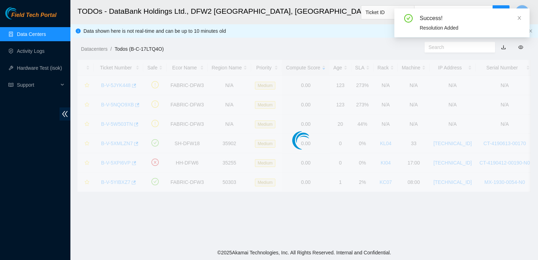
scroll to position [197, 0]
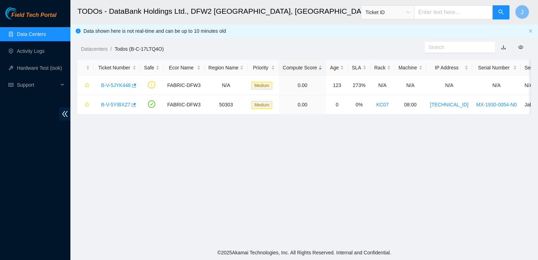
click at [44, 35] on link "Data Centers" at bounding box center [31, 34] width 29 height 6
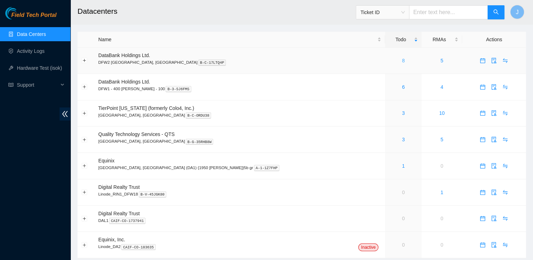
click at [402, 60] on link "8" at bounding box center [403, 61] width 3 height 6
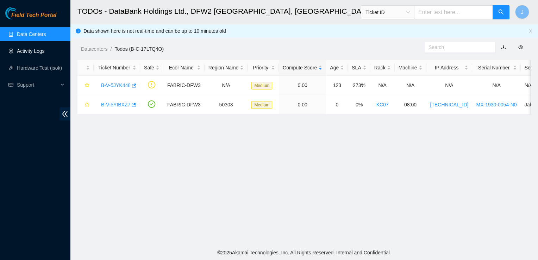
click at [24, 51] on link "Activity Logs" at bounding box center [31, 51] width 28 height 6
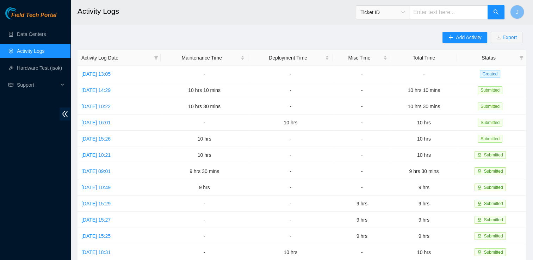
click at [92, 74] on link "[DATE] 13:05" at bounding box center [95, 74] width 29 height 6
